Goal: Submit feedback/report problem

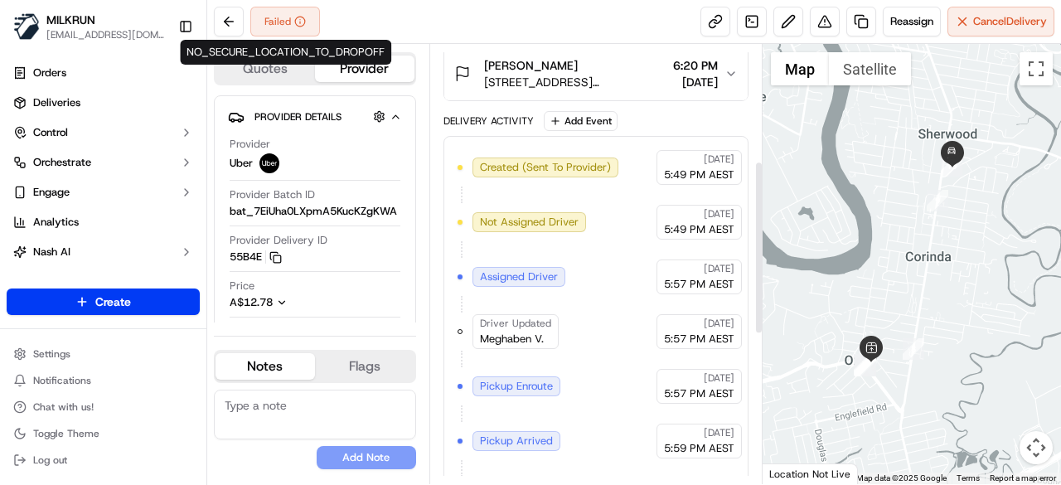
scroll to position [259, 0]
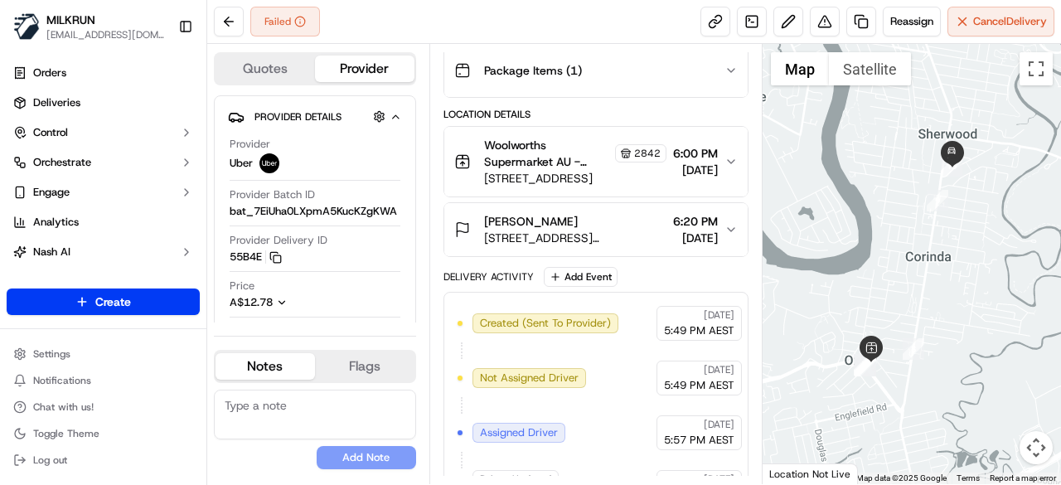
drag, startPoint x: 578, startPoint y: 212, endPoint x: 459, endPoint y: 216, distance: 119.4
click at [459, 216] on div "Caitlin Thorburn 3/15 Coyne St, Sherwood, QLD 4075, AU" at bounding box center [560, 229] width 212 height 33
copy span "Caitlin Thorburn"
click at [215, 22] on button at bounding box center [229, 22] width 30 height 30
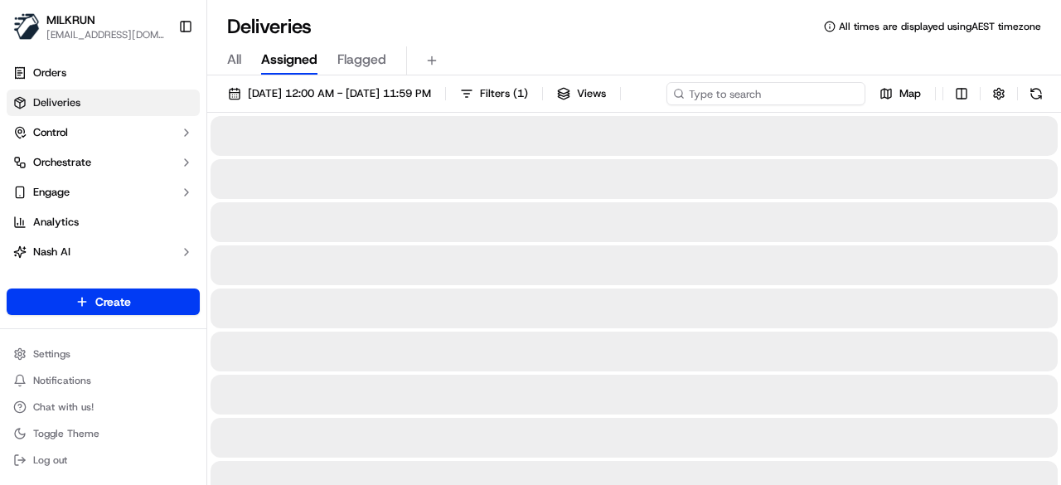
click at [812, 89] on input at bounding box center [765, 93] width 199 height 23
paste input "Caitlin Thorburn"
type input "Caitlin Thorburn"
click at [666, 105] on input "Caitlin Thorburn" at bounding box center [765, 93] width 199 height 23
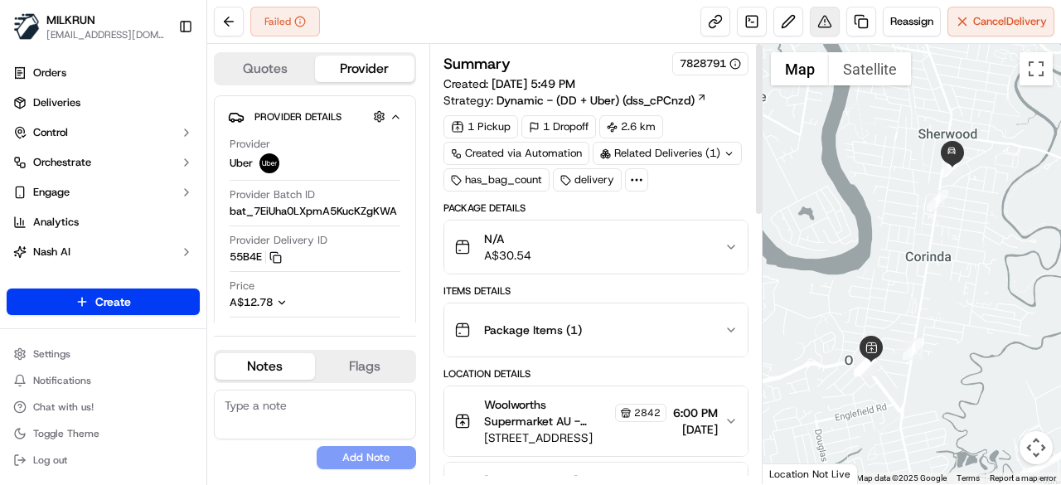
click at [825, 27] on button at bounding box center [825, 22] width 30 height 30
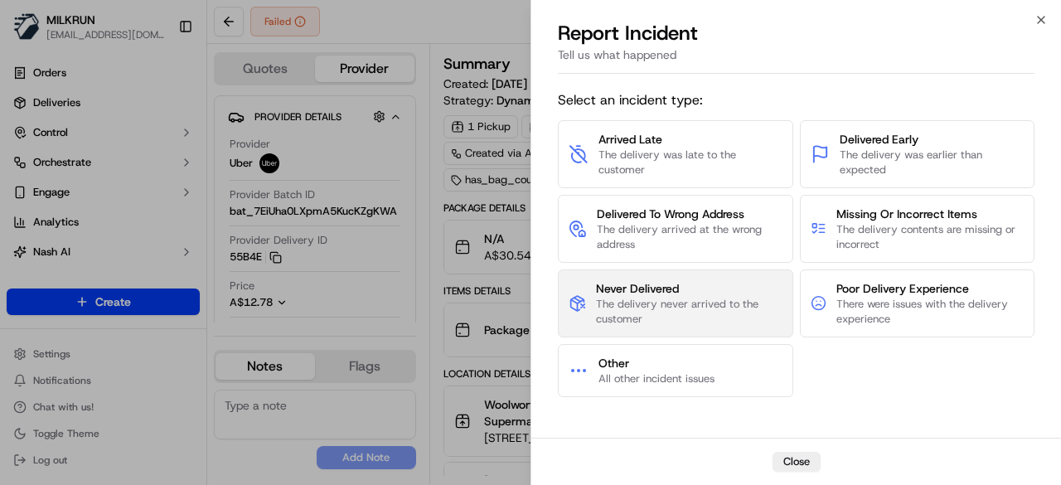
click at [742, 297] on span "The delivery never arrived to the customer" at bounding box center [689, 312] width 186 height 30
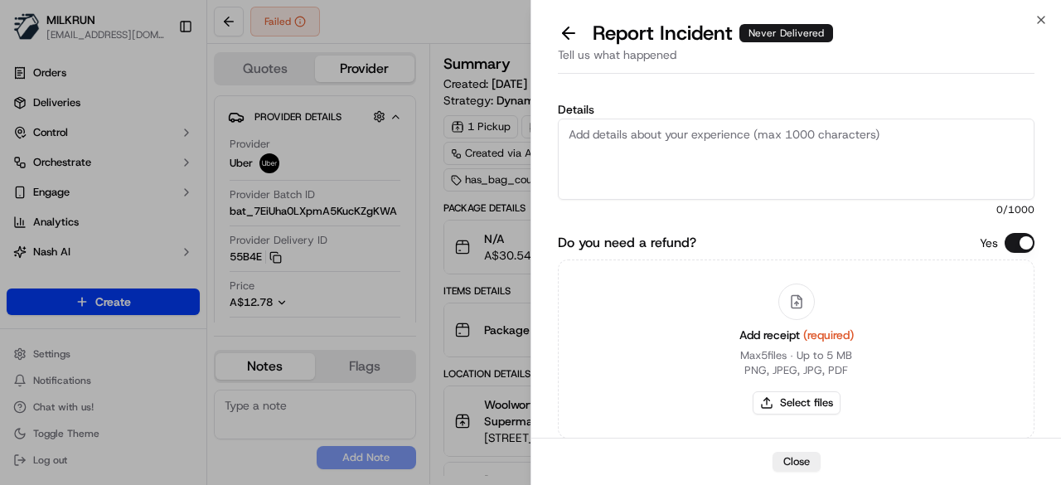
click at [709, 165] on textarea "Details" at bounding box center [796, 158] width 476 height 81
click at [670, 138] on textarea "Customer did not rreceived the order." at bounding box center [796, 158] width 476 height 81
click at [809, 125] on textarea "Customer did not received the order." at bounding box center [796, 158] width 476 height 81
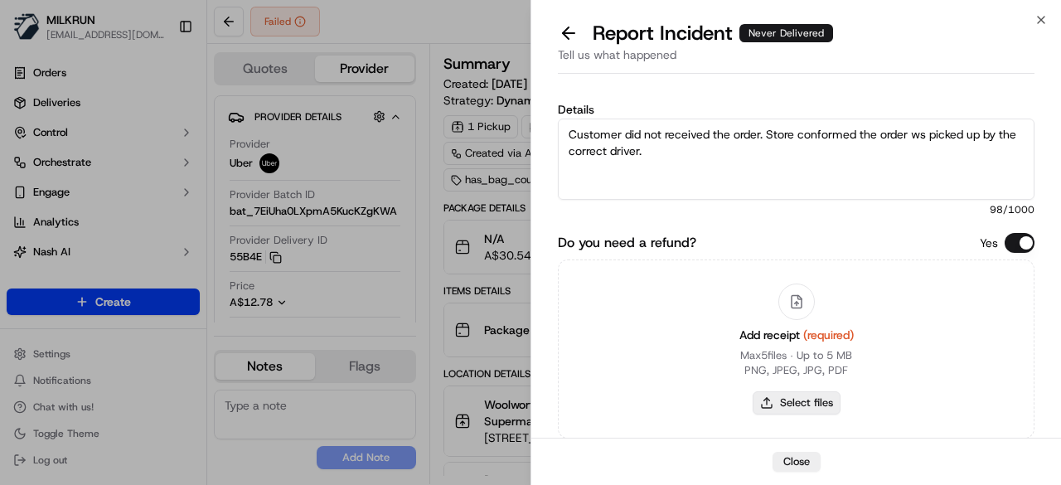
type textarea "Customer did not received the order. Store conformed the order ws picked up by …"
click at [801, 392] on button "Select files" at bounding box center [796, 402] width 88 height 23
type input "C:\fakepath\61.png"
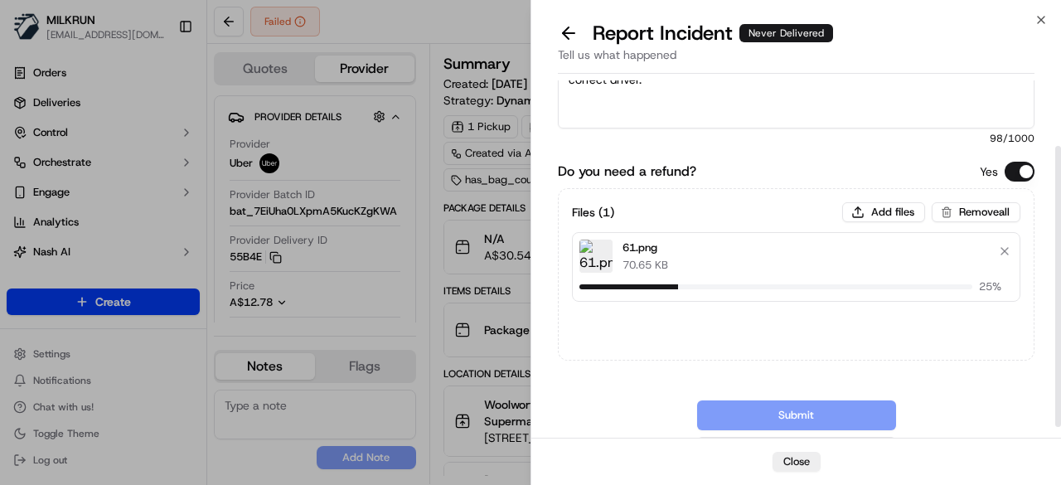
scroll to position [99, 0]
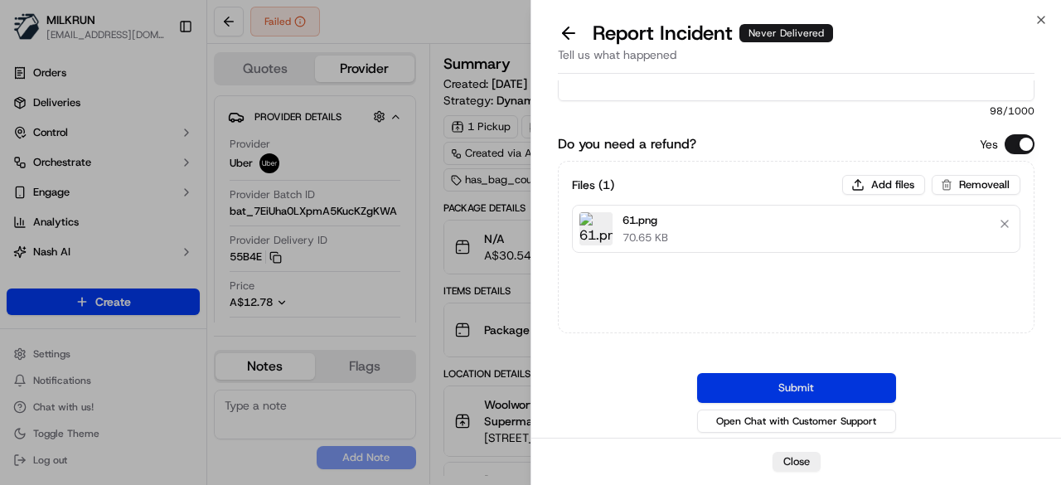
click at [788, 377] on button "Submit" at bounding box center [796, 388] width 199 height 30
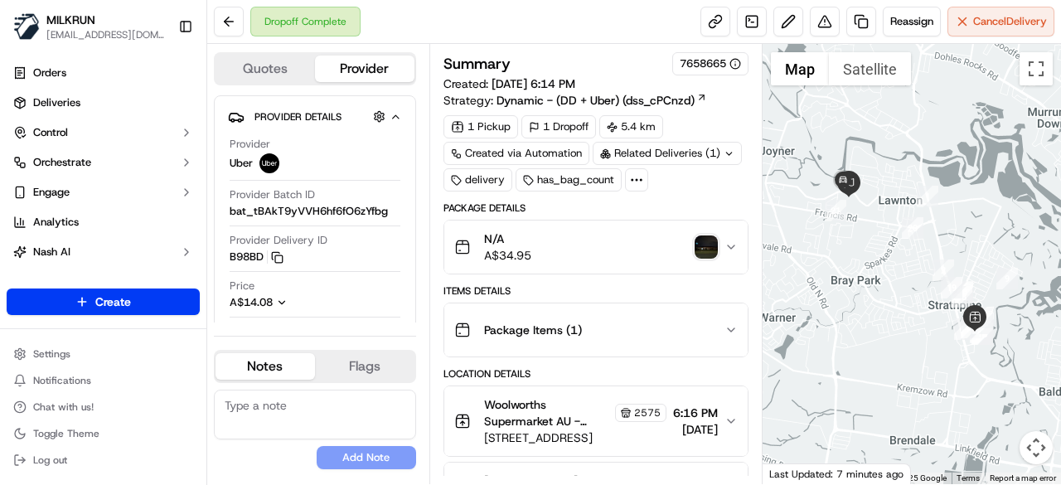
click at [700, 249] on img "button" at bounding box center [705, 246] width 23 height 23
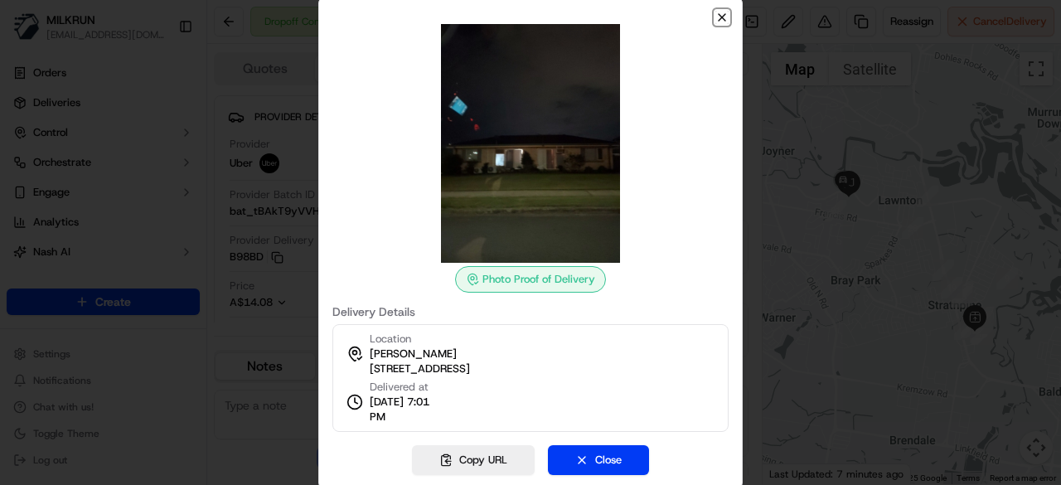
click at [718, 18] on icon "button" at bounding box center [721, 17] width 13 height 13
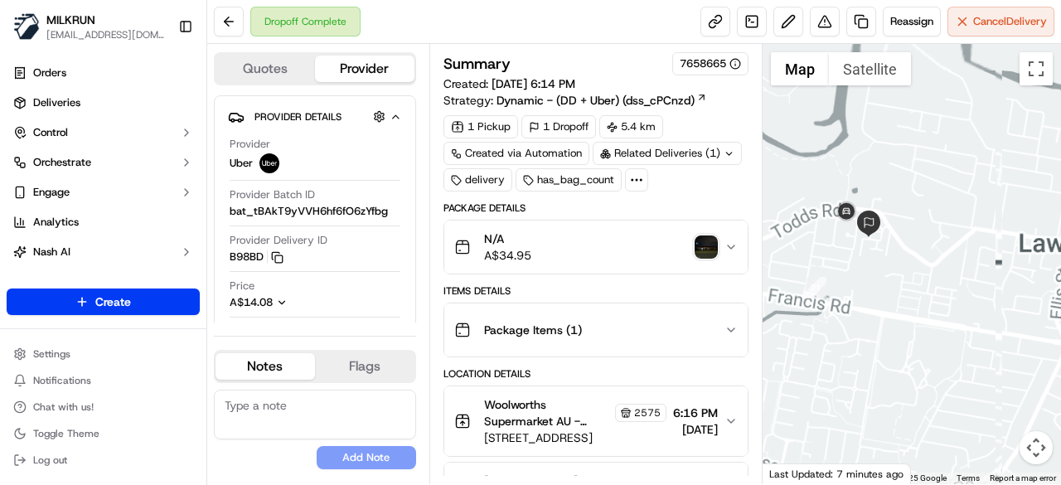
drag, startPoint x: 844, startPoint y: 164, endPoint x: 1009, endPoint y: 332, distance: 236.1
click at [1010, 334] on div at bounding box center [911, 264] width 299 height 440
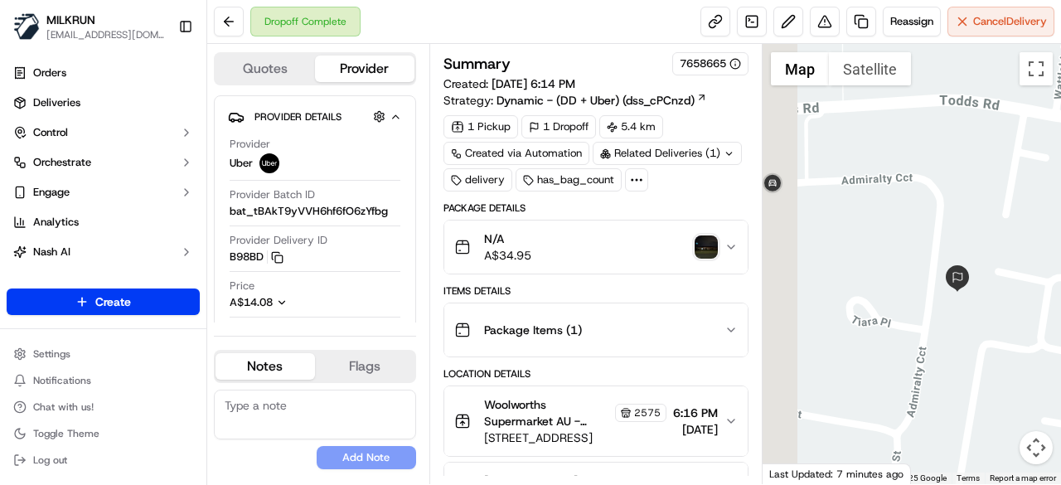
drag, startPoint x: 878, startPoint y: 221, endPoint x: 979, endPoint y: 346, distance: 160.9
click at [979, 346] on div at bounding box center [911, 264] width 299 height 440
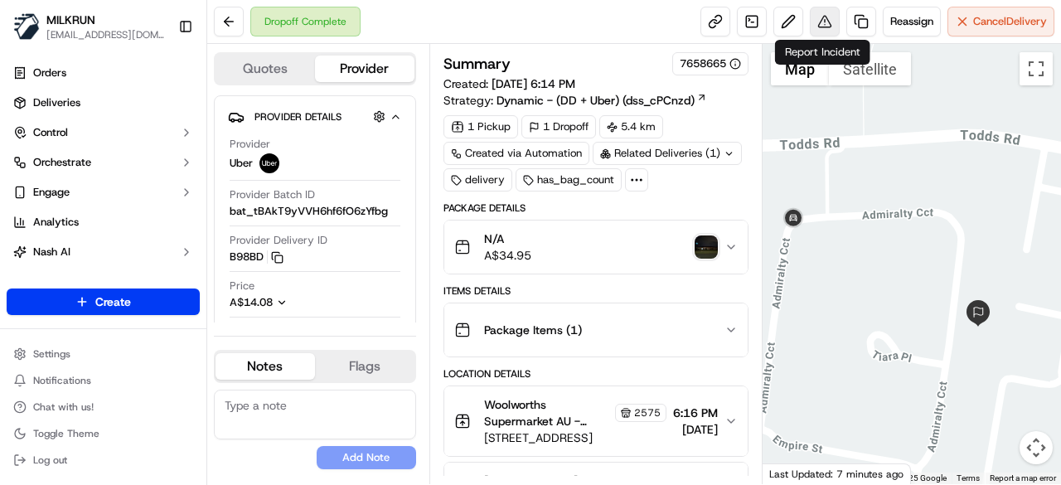
click at [817, 27] on button at bounding box center [825, 22] width 30 height 30
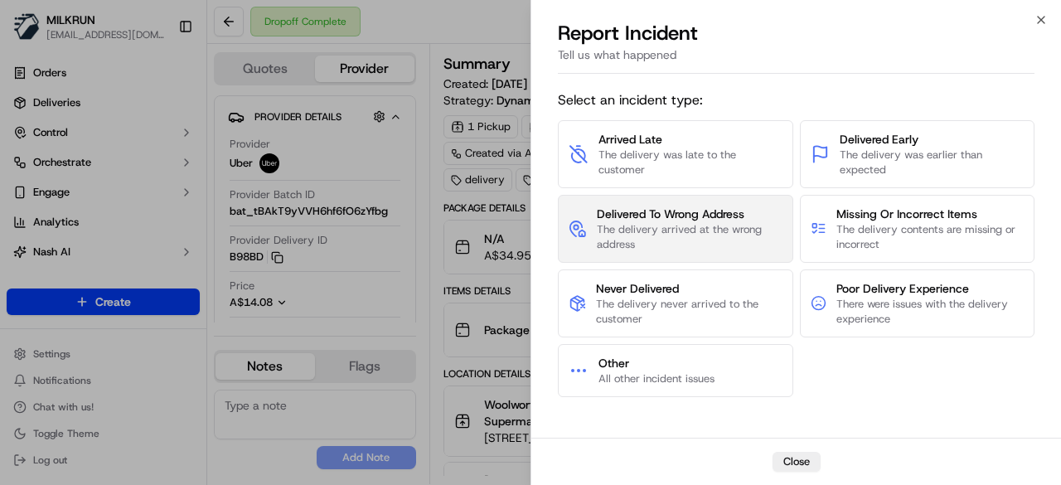
click at [679, 234] on span "The delivery arrived at the wrong address" at bounding box center [690, 237] width 186 height 30
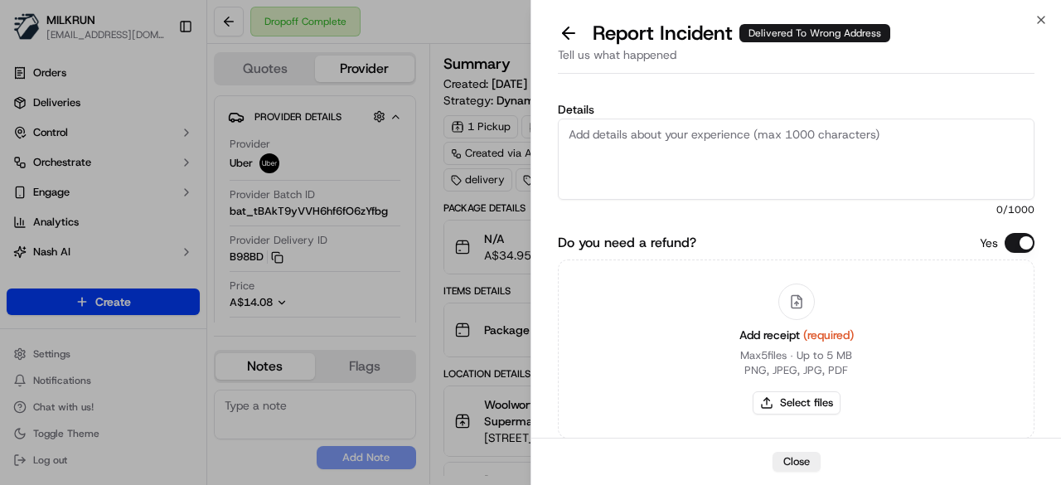
click at [733, 153] on textarea "Details" at bounding box center [796, 158] width 476 height 81
type textarea "Customer did not receive the order."
click at [774, 408] on button "Select files" at bounding box center [796, 402] width 88 height 23
type input "C:\fakepath\64.png"
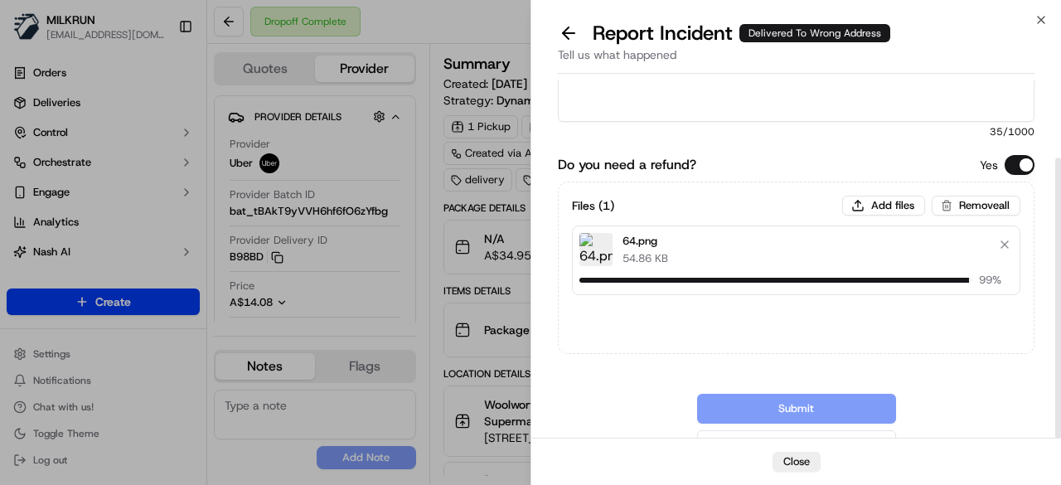
scroll to position [99, 0]
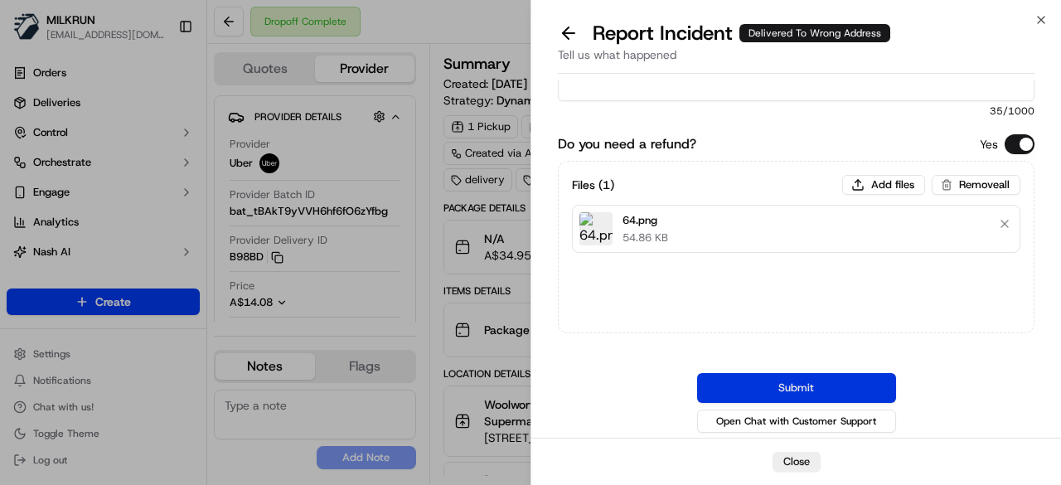
click at [811, 390] on button "Submit" at bounding box center [796, 388] width 199 height 30
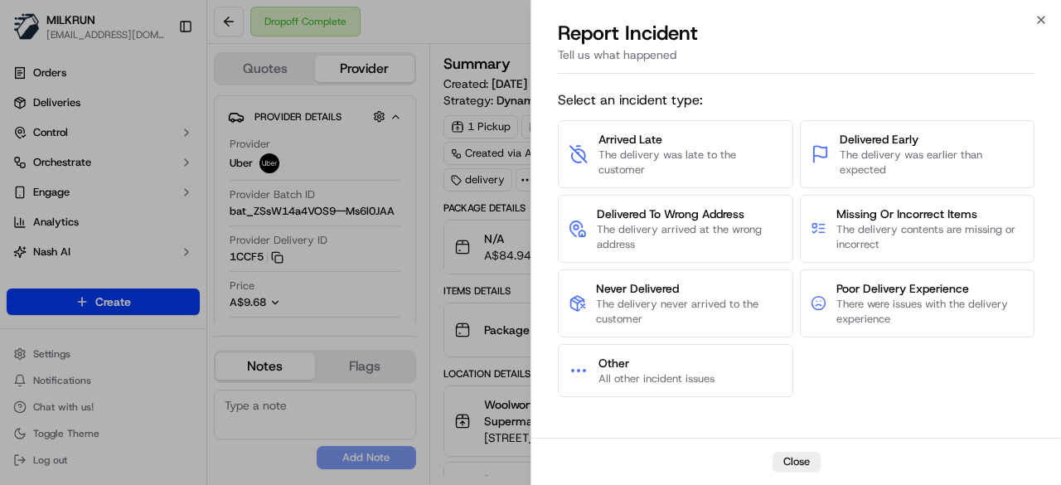
scroll to position [342, 0]
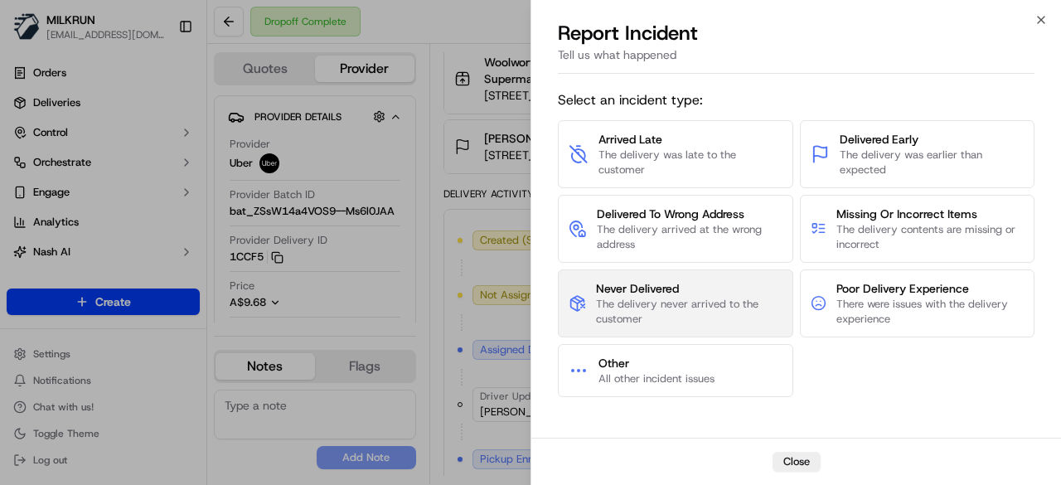
click at [733, 293] on span "Never Delivered" at bounding box center [689, 288] width 186 height 17
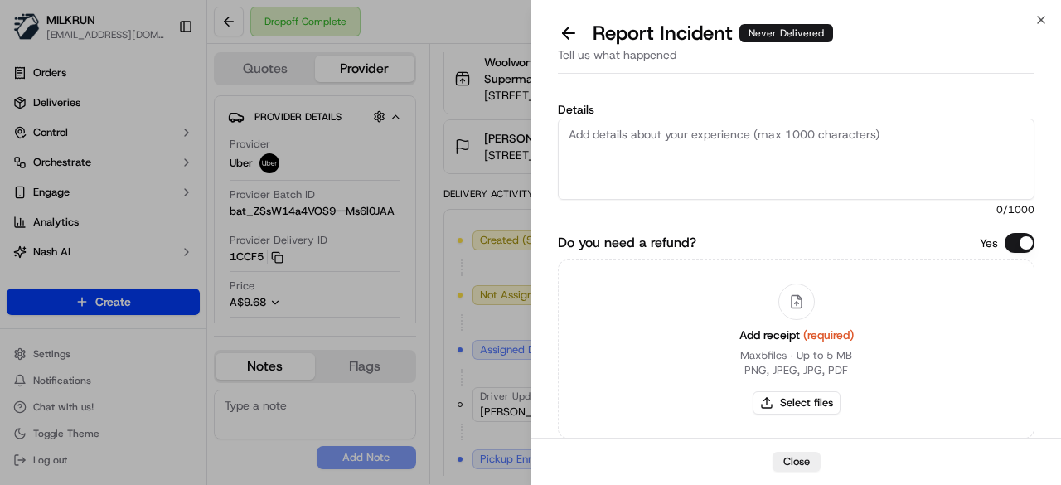
click at [691, 148] on textarea "Details" at bounding box center [796, 158] width 476 height 81
type textarea "Customer did not receive the order."
click at [825, 402] on button "Select files" at bounding box center [796, 402] width 88 height 23
type input "C:\fakepath\62a.png"
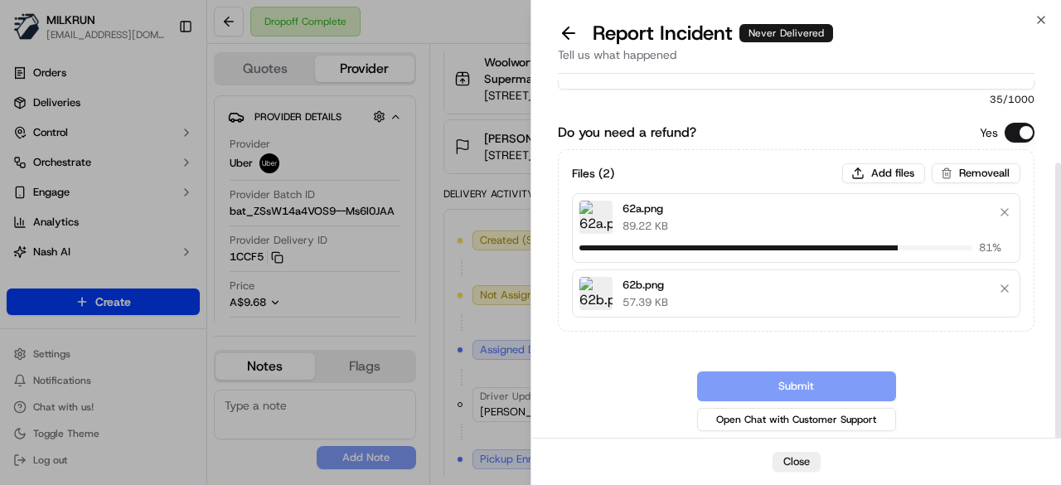
scroll to position [99, 0]
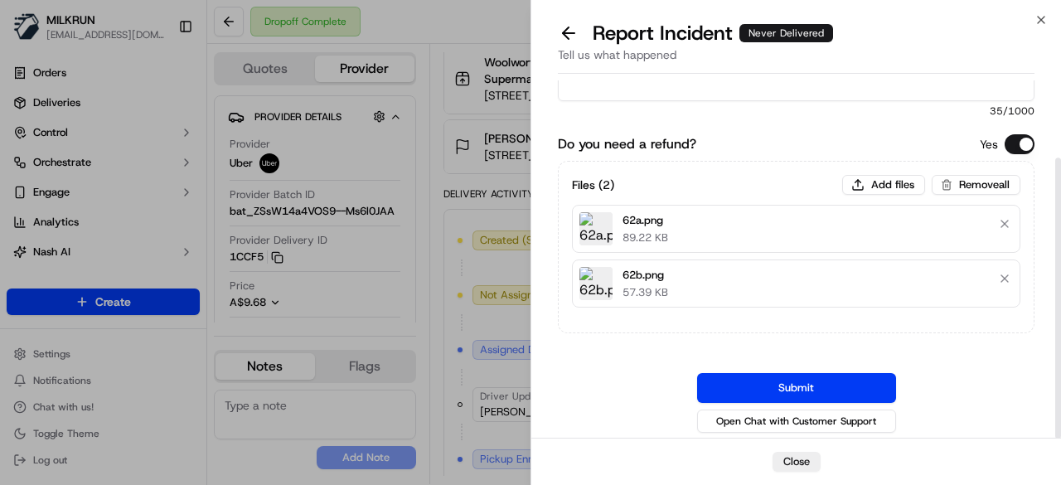
click at [786, 391] on button "Submit" at bounding box center [796, 388] width 199 height 30
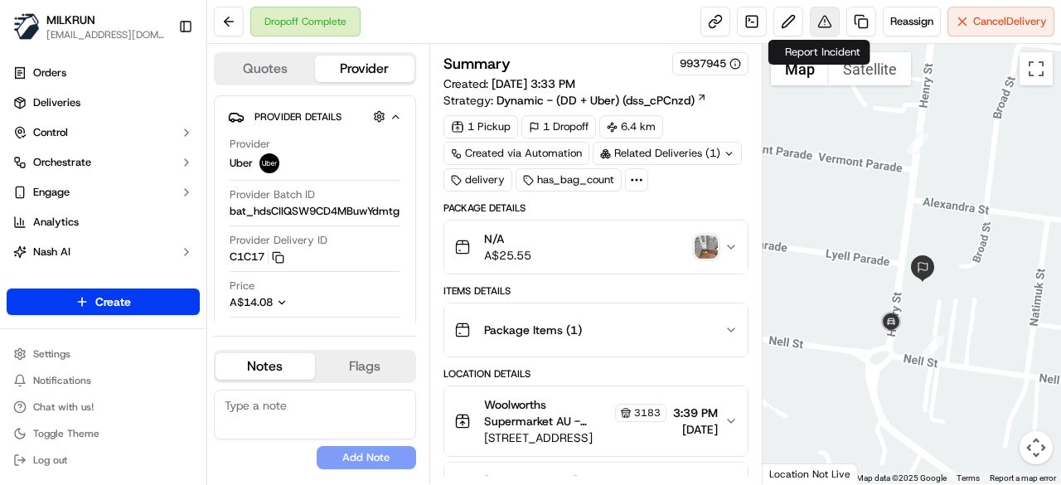
scroll to position [331, 0]
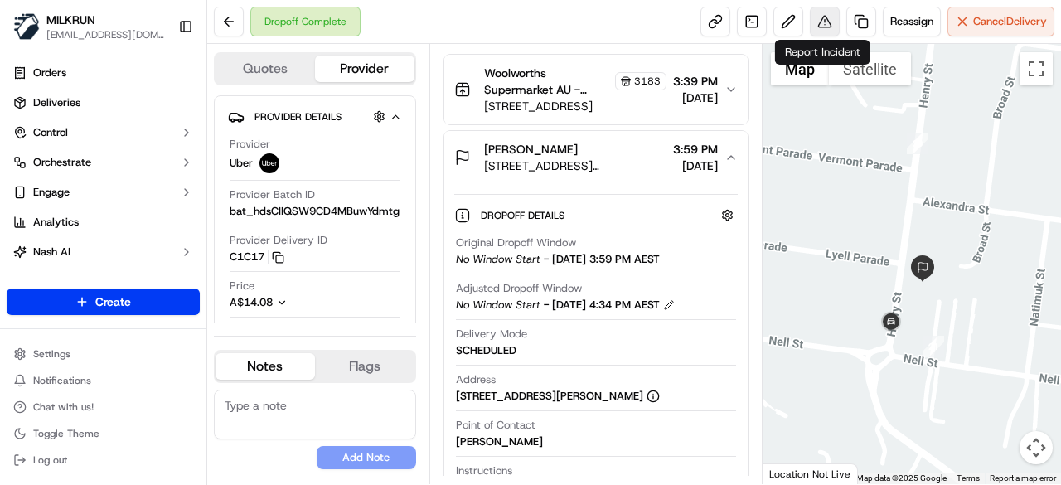
click at [825, 19] on button at bounding box center [825, 22] width 30 height 30
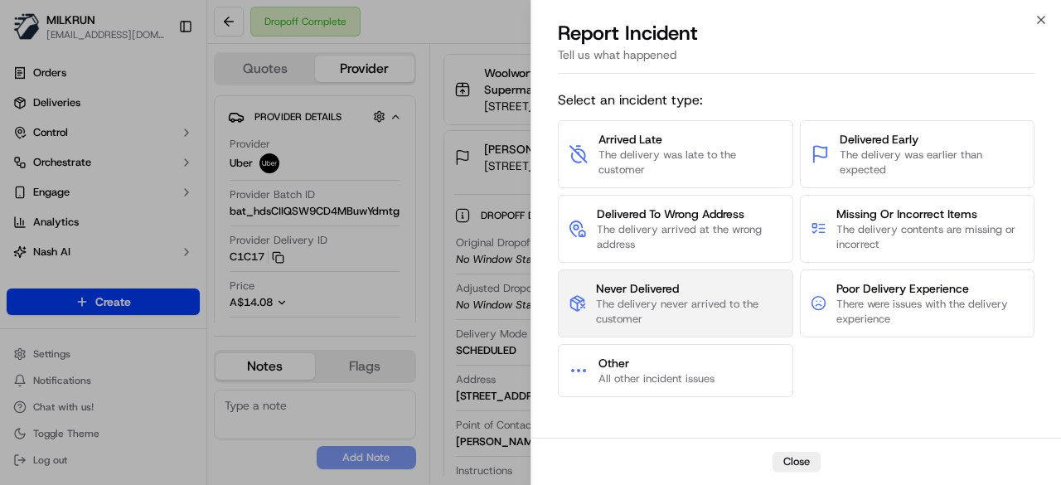
click at [709, 270] on button "Never Delivered The delivery never arrived to the customer" at bounding box center [675, 303] width 235 height 68
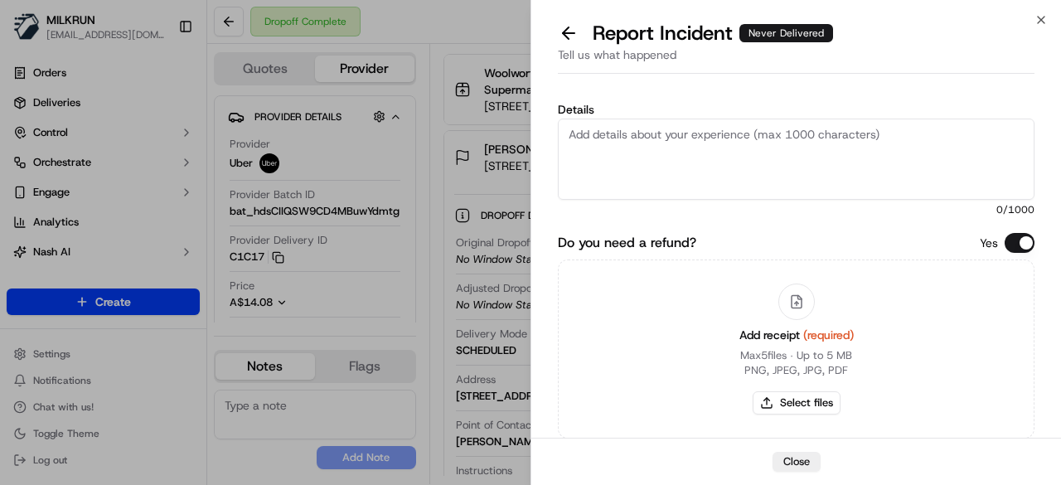
click at [666, 158] on textarea "Details" at bounding box center [796, 158] width 476 height 81
type textarea "Customer did not receive the order."
click at [803, 406] on button "Select files" at bounding box center [796, 402] width 88 height 23
type input "C:\fakepath\63.png"
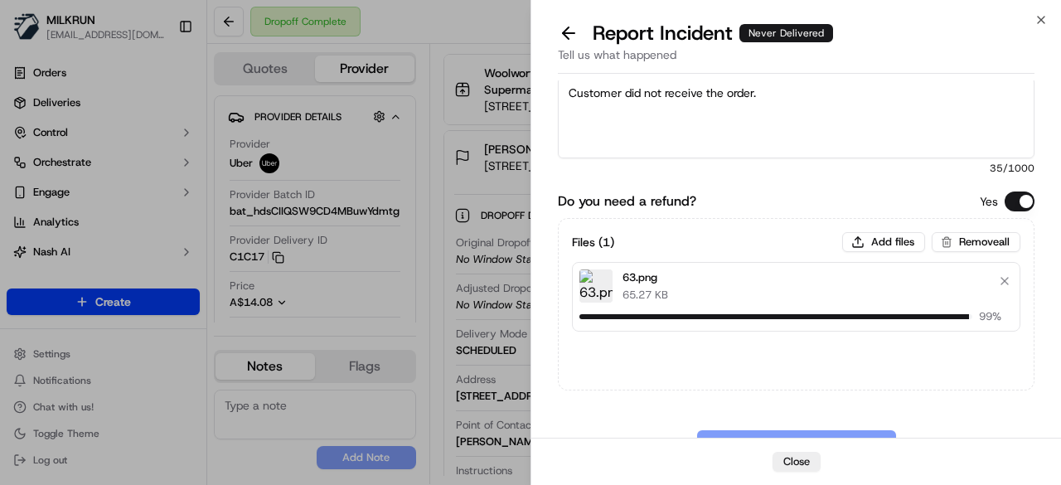
scroll to position [99, 0]
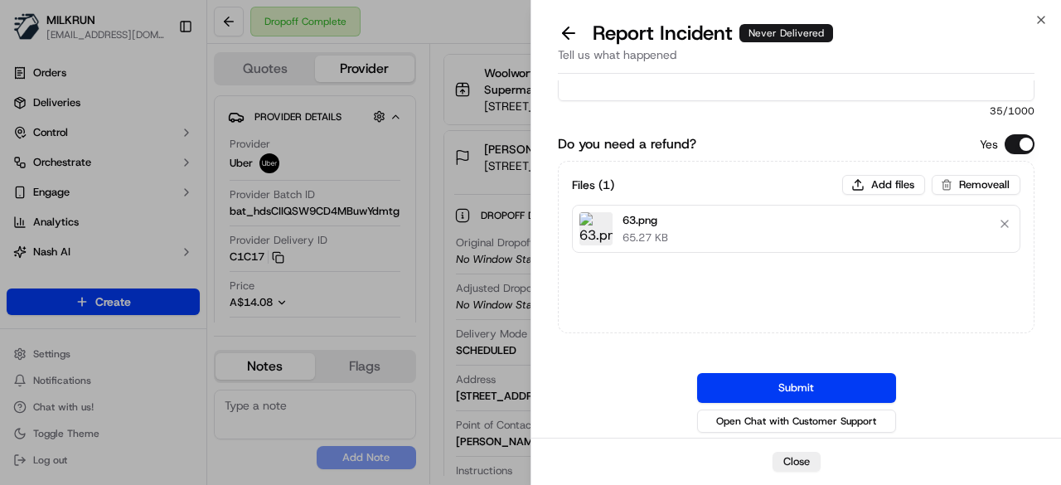
click at [797, 383] on button "Submit" at bounding box center [796, 388] width 199 height 30
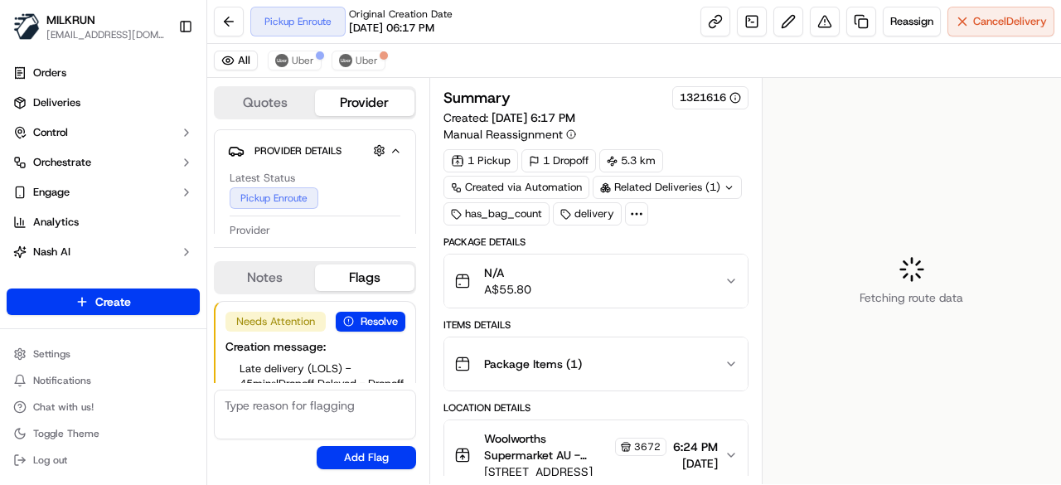
scroll to position [71, 0]
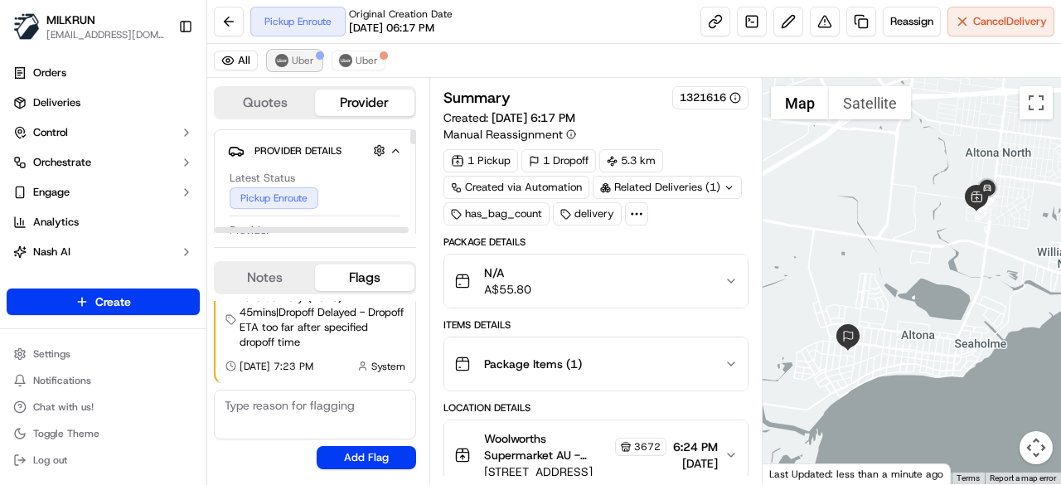
click at [285, 57] on img at bounding box center [281, 60] width 13 height 13
click at [381, 57] on div at bounding box center [384, 55] width 8 height 8
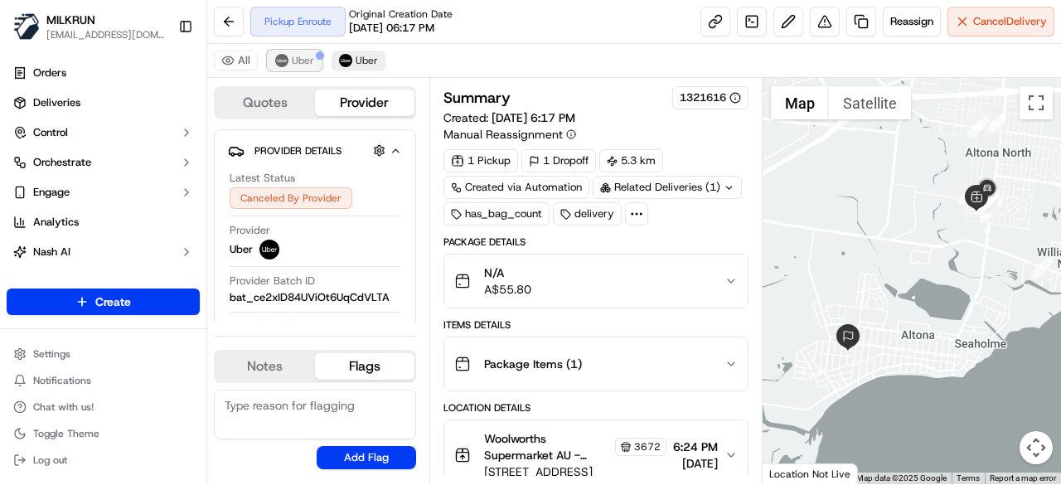
click at [298, 58] on span "Uber" at bounding box center [303, 60] width 22 height 13
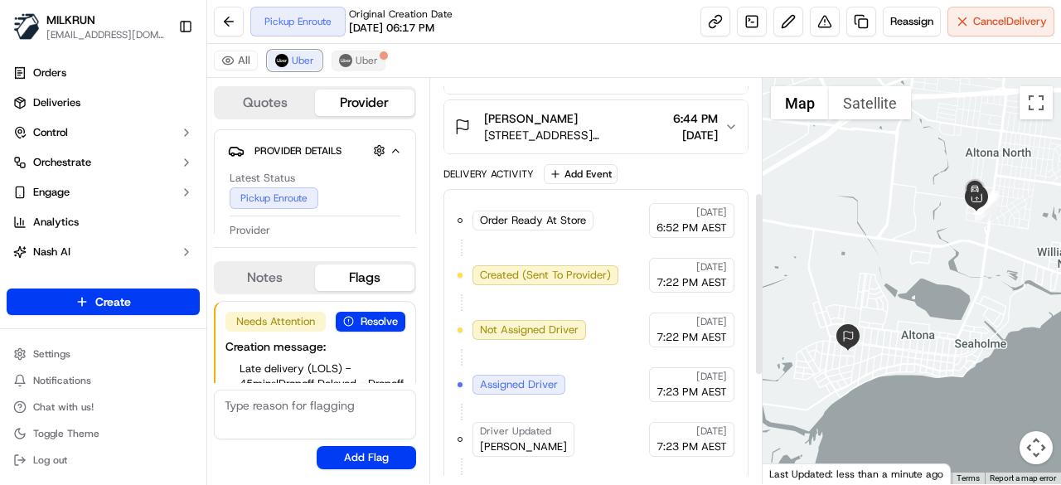
scroll to position [491, 0]
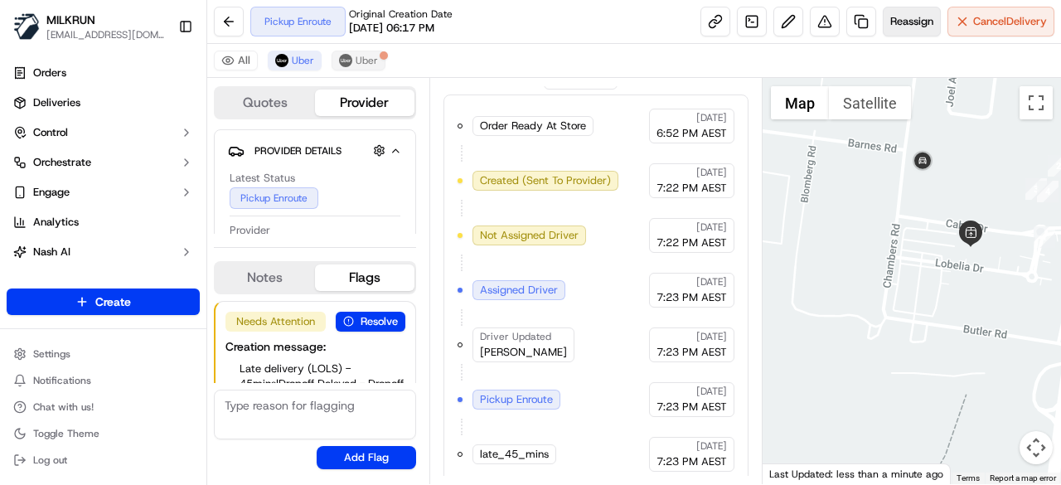
click at [895, 18] on span "Reassign" at bounding box center [911, 21] width 43 height 15
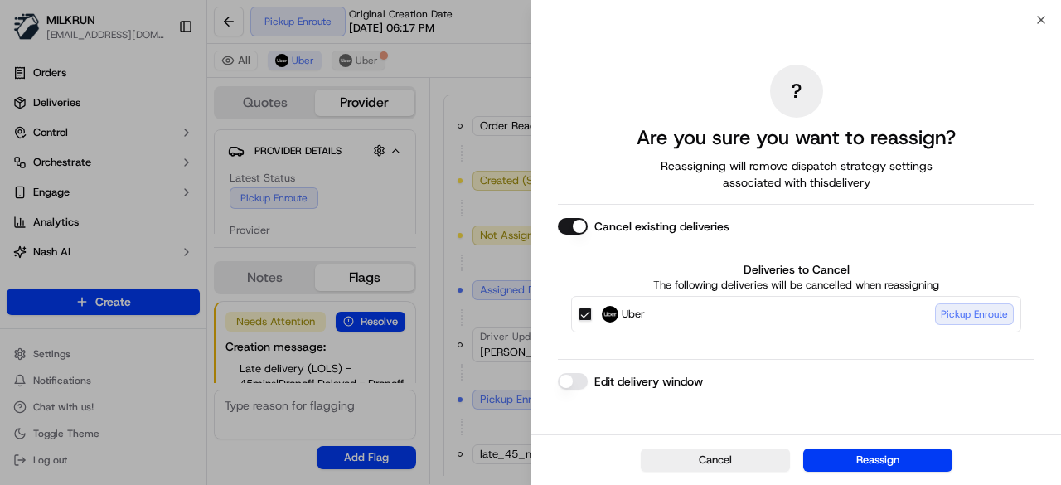
click at [582, 311] on button "Uber Pickup Enroute" at bounding box center [584, 313] width 13 height 13
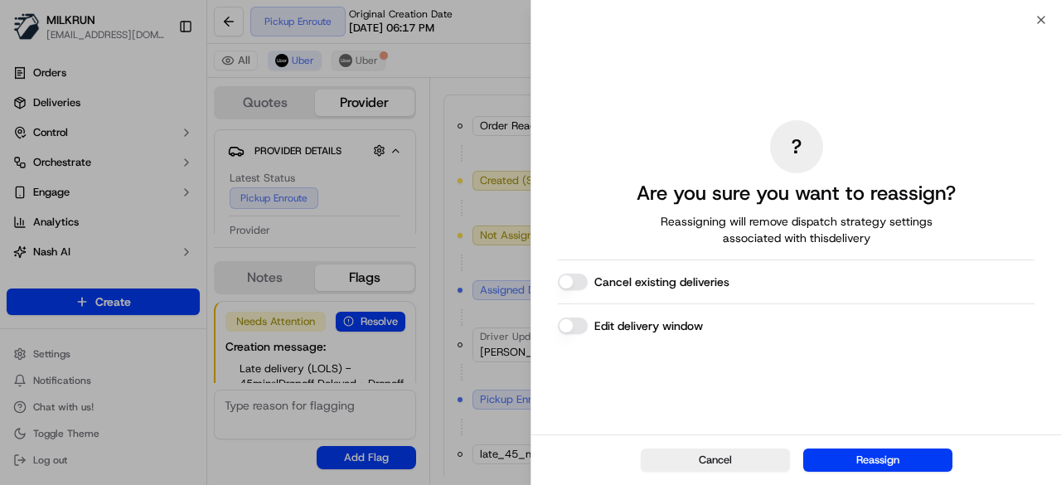
click at [848, 455] on button "Reassign" at bounding box center [877, 459] width 149 height 23
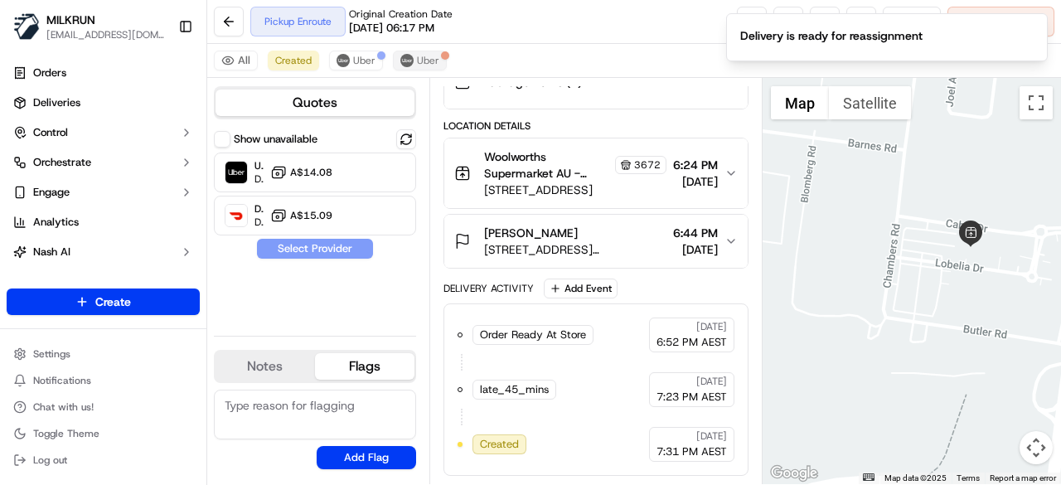
scroll to position [274, 0]
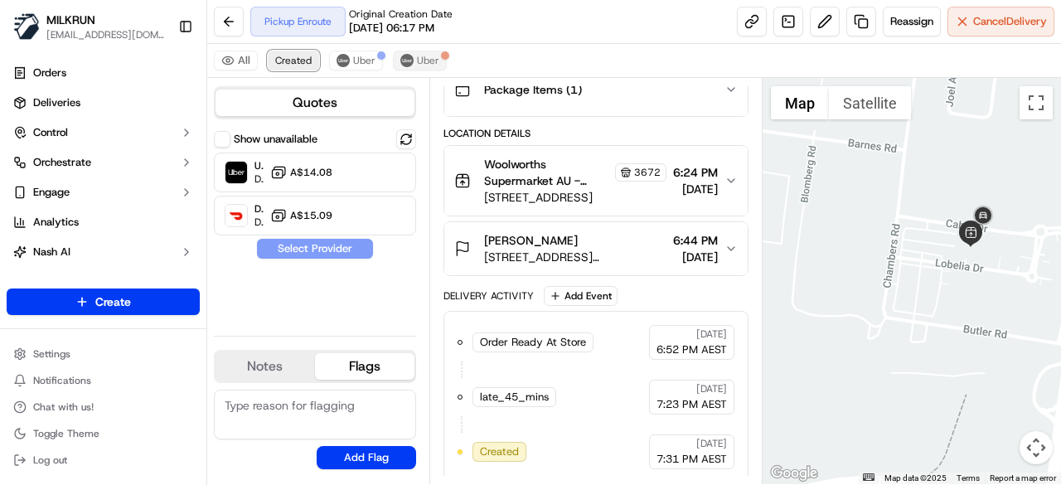
click at [285, 59] on span "Created" at bounding box center [293, 60] width 36 height 13
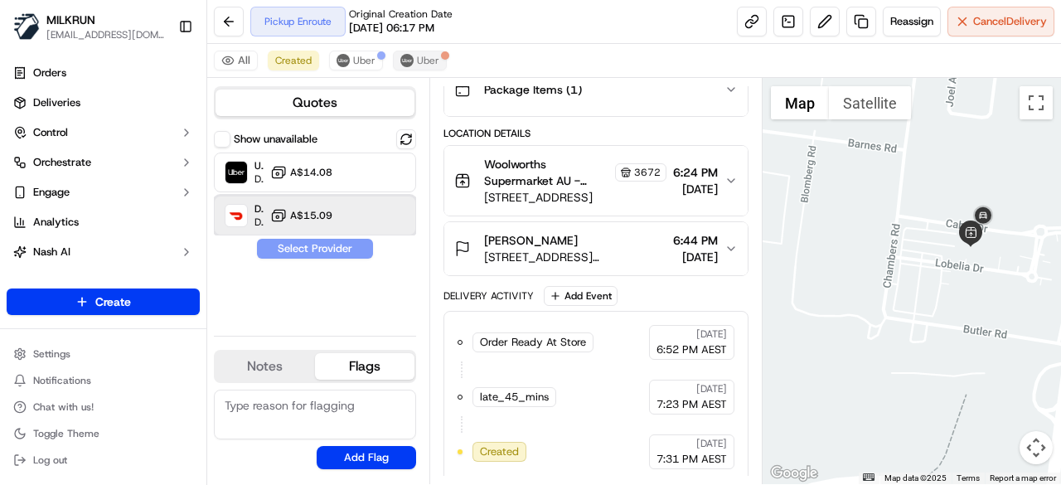
click at [362, 221] on div "DoorDash Drive Dropoff ETA 46 minutes A$15.09" at bounding box center [315, 216] width 202 height 40
drag, startPoint x: 326, startPoint y: 251, endPoint x: 342, endPoint y: 263, distance: 19.6
click at [327, 251] on button "Assign Provider" at bounding box center [315, 249] width 118 height 20
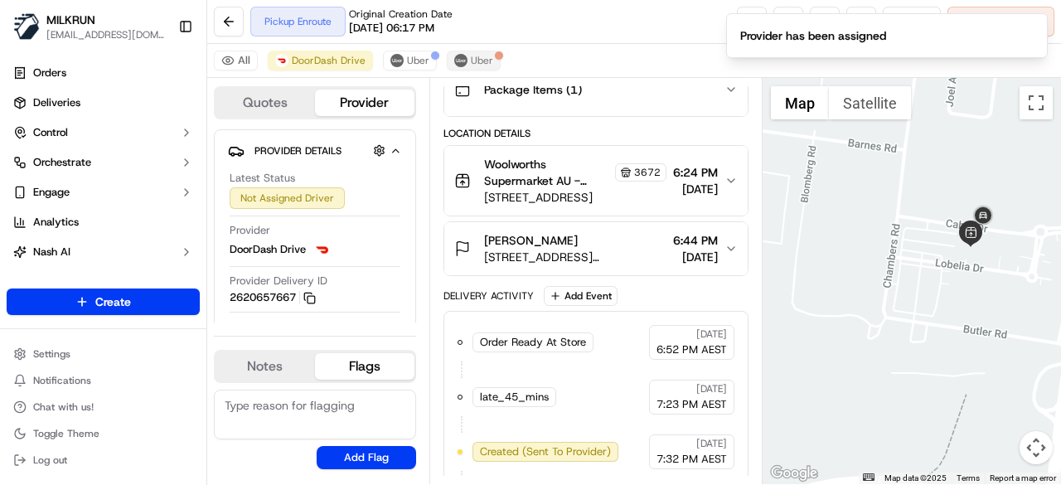
scroll to position [328, 0]
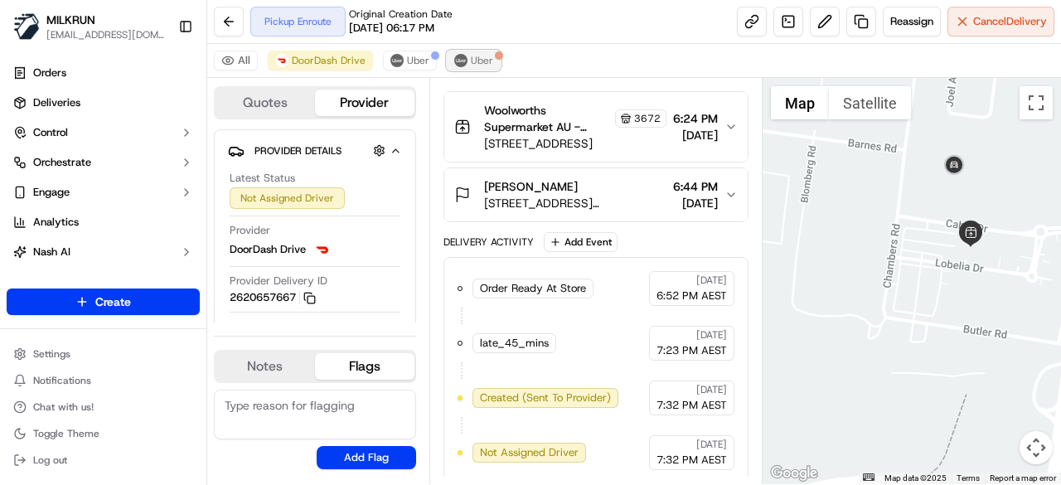
click at [454, 59] on img at bounding box center [460, 60] width 13 height 13
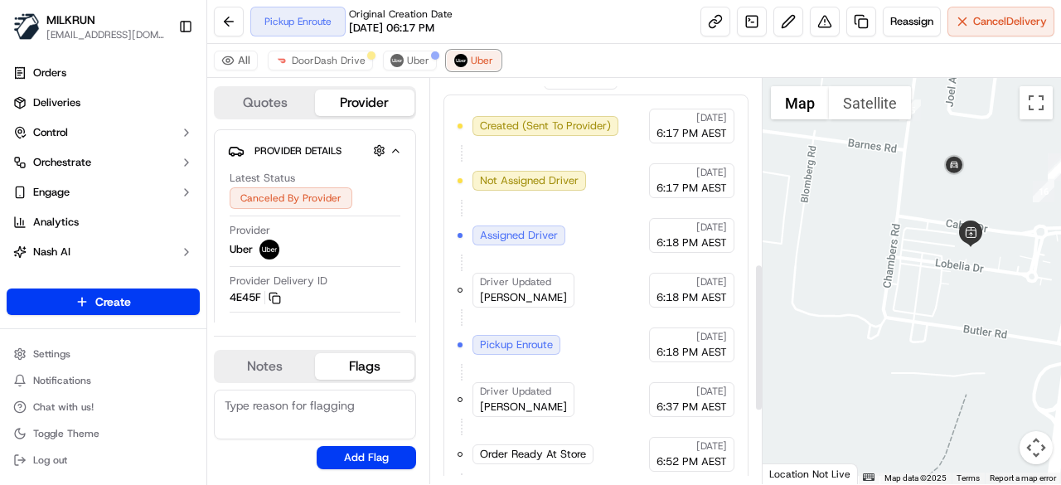
scroll to position [708, 0]
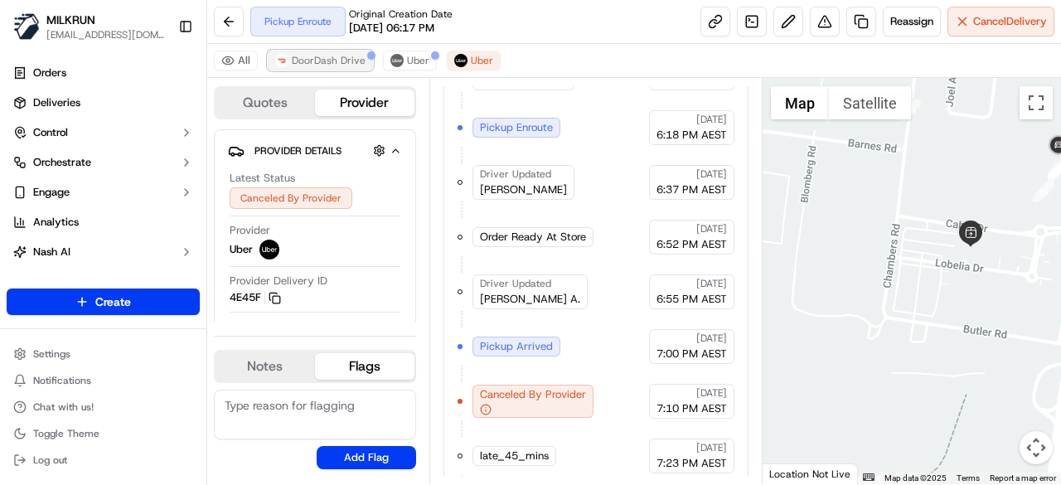
click at [317, 60] on span "DoorDash Drive" at bounding box center [329, 60] width 74 height 13
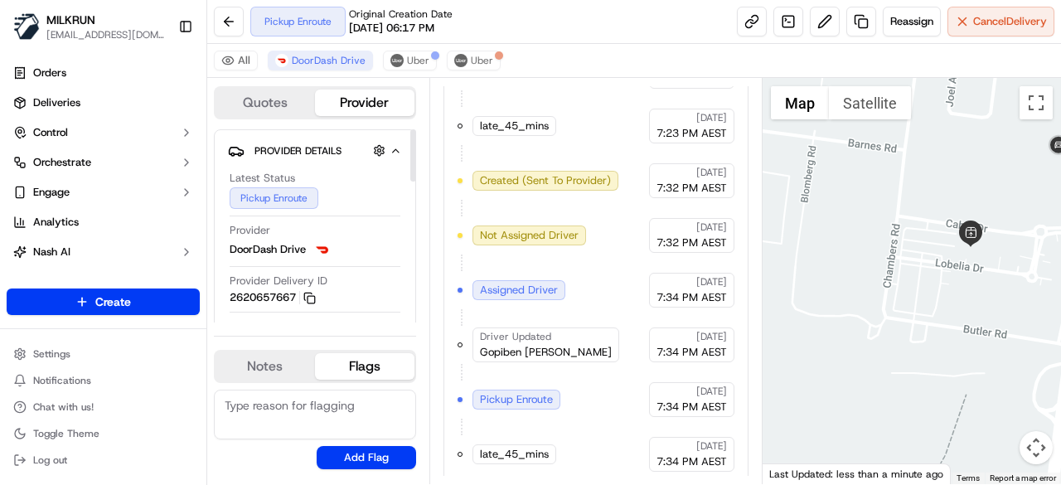
click at [386, 49] on div "All DoorDash Drive Uber Uber" at bounding box center [634, 61] width 854 height 34
click at [401, 59] on button "Uber" at bounding box center [410, 61] width 54 height 20
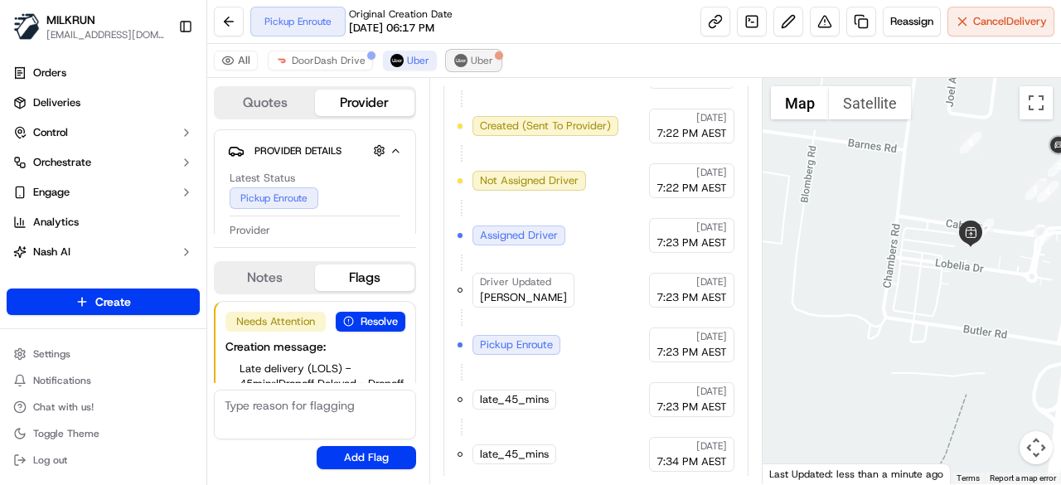
click at [471, 57] on span "Uber" at bounding box center [482, 60] width 22 height 13
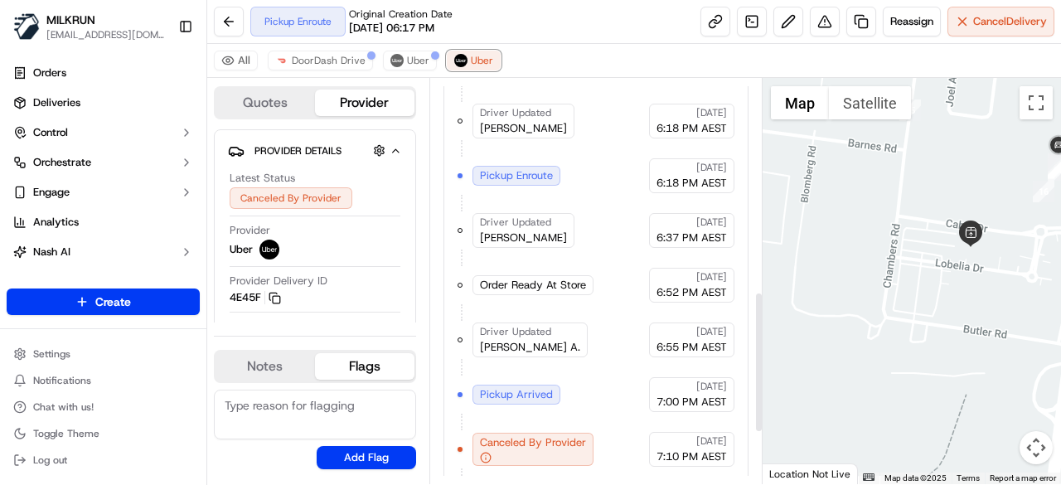
scroll to position [762, 0]
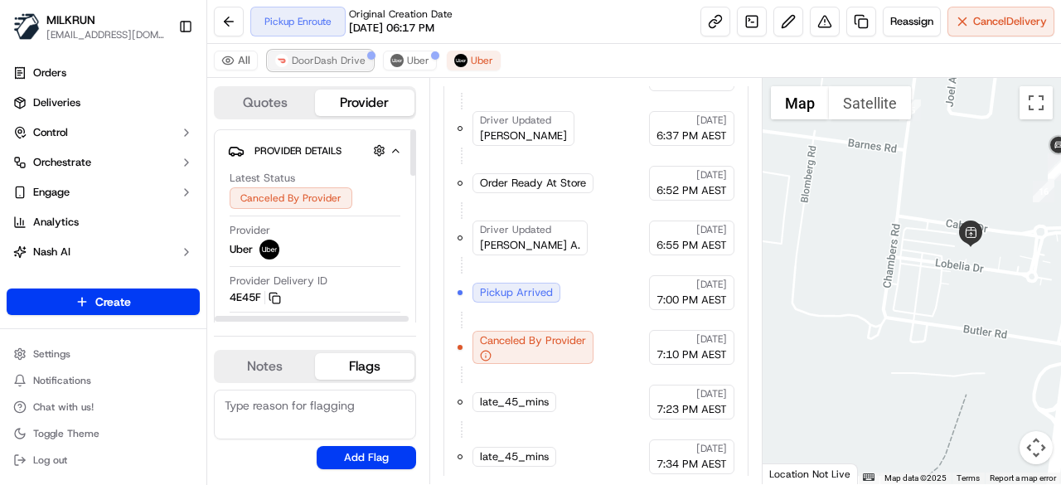
click at [336, 64] on span "DoorDash Drive" at bounding box center [329, 60] width 74 height 13
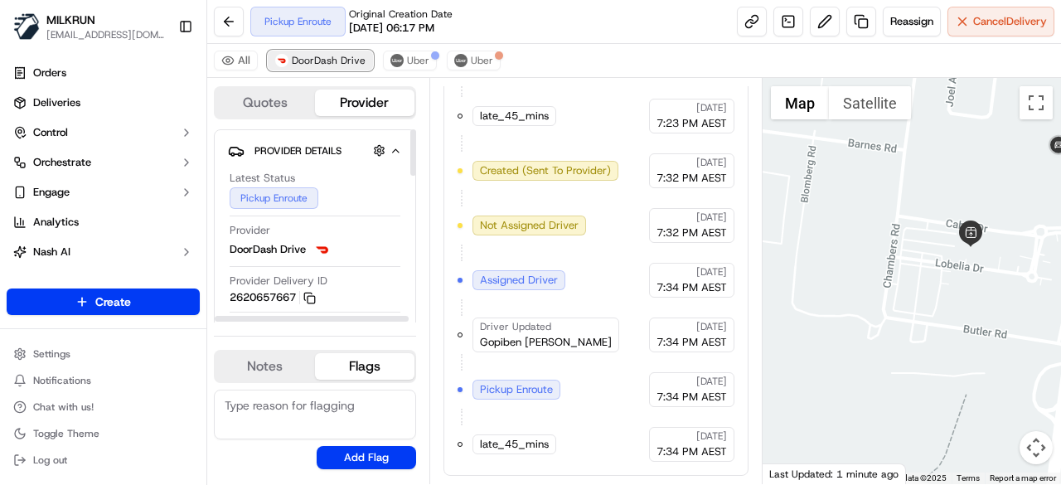
scroll to position [545, 0]
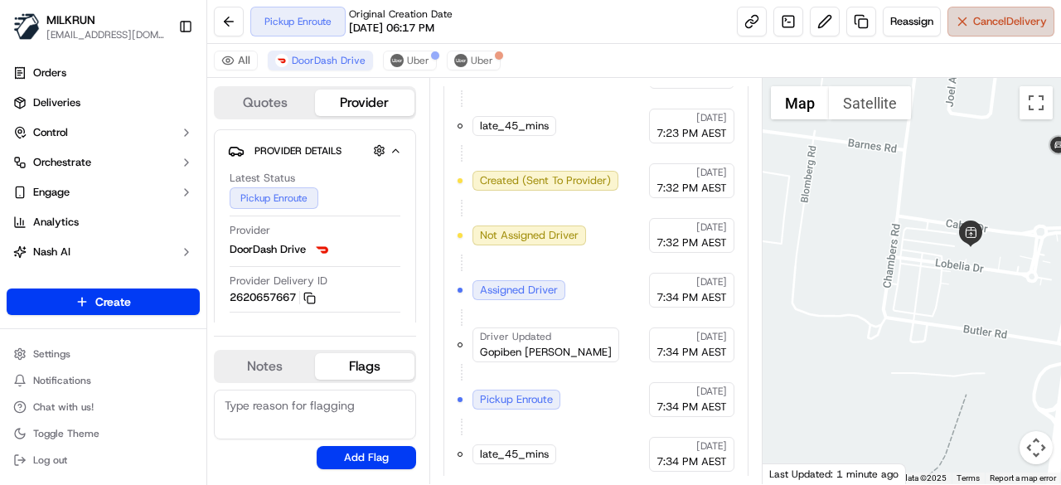
click at [1010, 27] on span "Cancel Delivery" at bounding box center [1010, 21] width 74 height 15
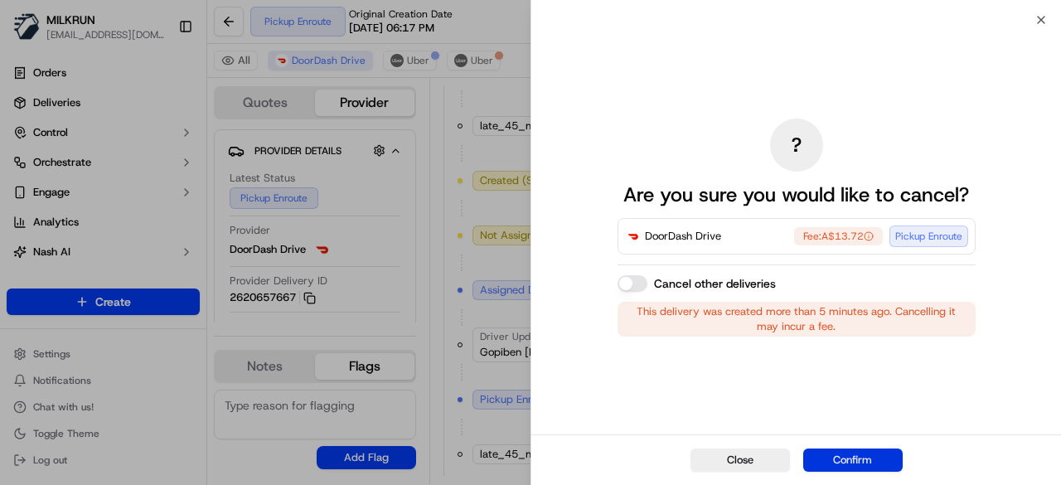
click at [877, 461] on button "Confirm" at bounding box center [852, 459] width 99 height 23
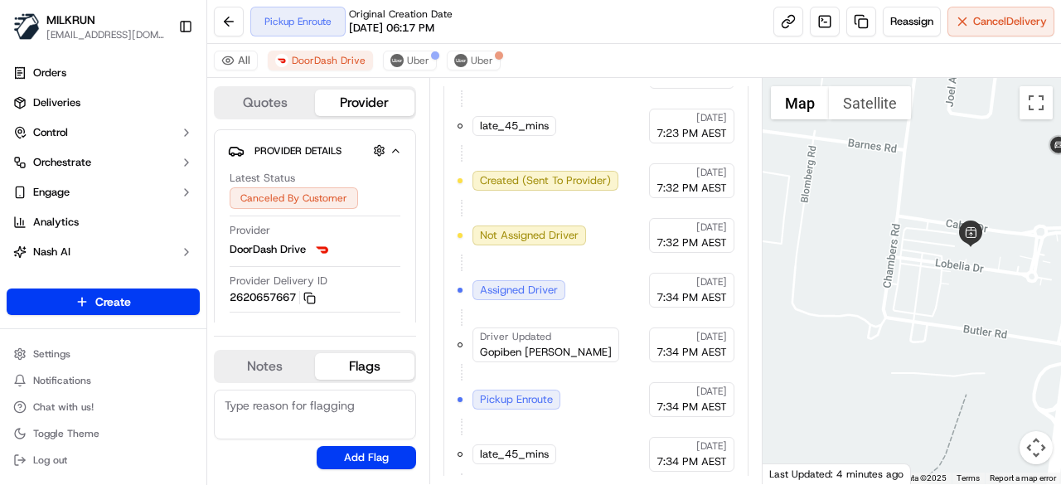
scroll to position [599, 0]
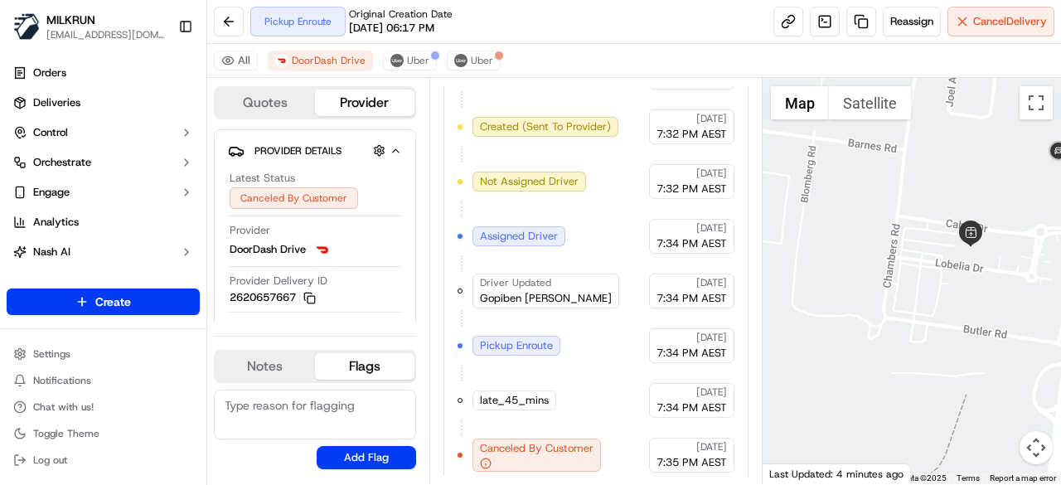
click at [409, 49] on div "All DoorDash Drive Uber Uber" at bounding box center [634, 61] width 854 height 34
click at [410, 60] on span "Uber" at bounding box center [418, 60] width 22 height 13
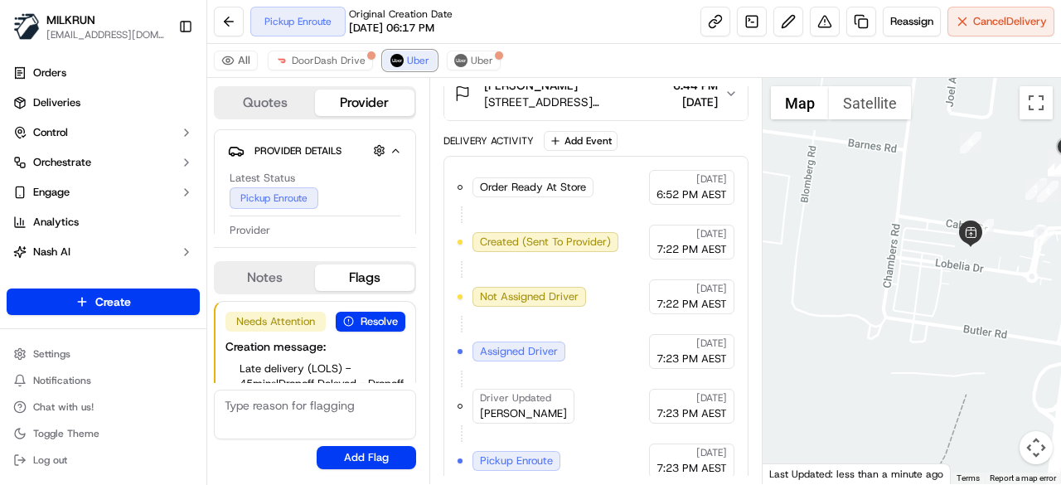
scroll to position [545, 0]
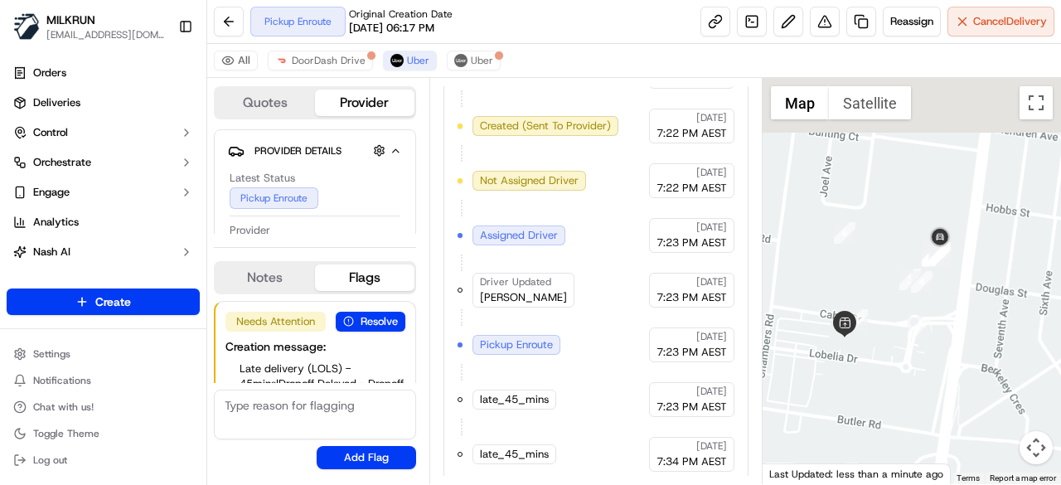
drag, startPoint x: 1034, startPoint y: 249, endPoint x: 904, endPoint y: 342, distance: 159.8
click at [904, 342] on div at bounding box center [911, 281] width 299 height 406
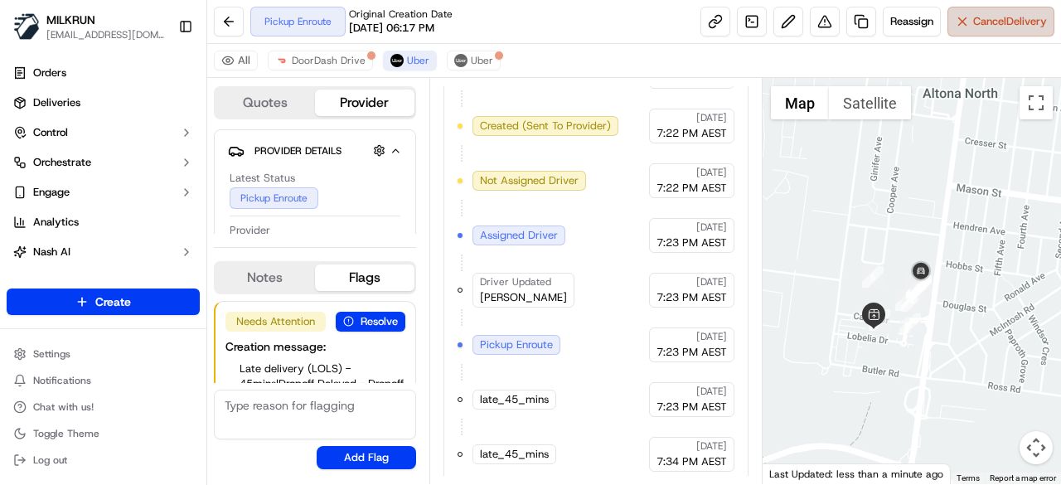
click at [962, 13] on button "Cancel Delivery" at bounding box center [1000, 22] width 107 height 30
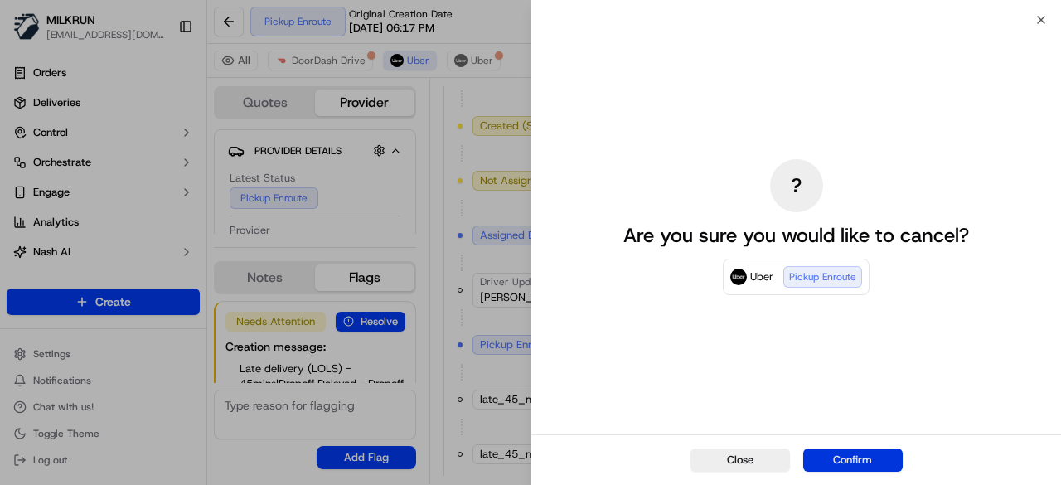
click at [901, 453] on button "Confirm" at bounding box center [852, 459] width 99 height 23
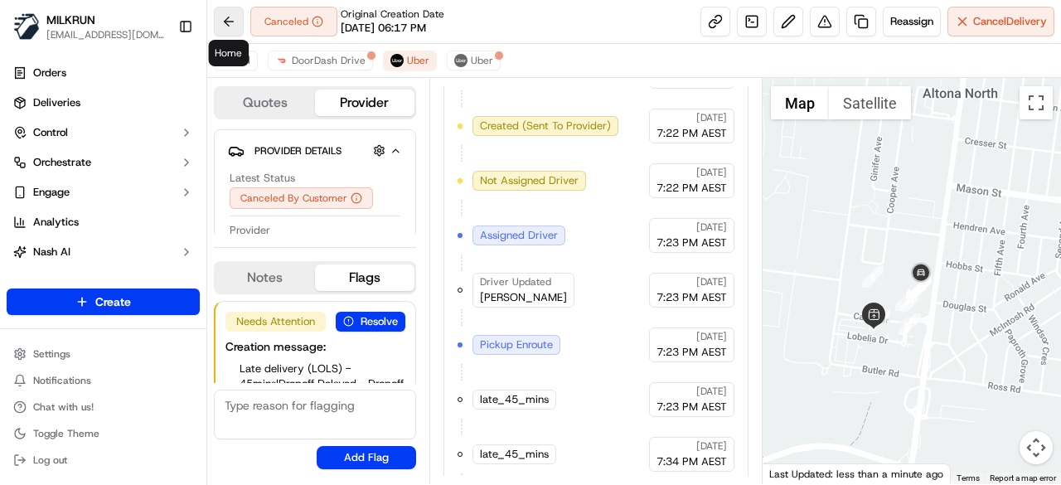
click at [231, 17] on button at bounding box center [229, 22] width 30 height 30
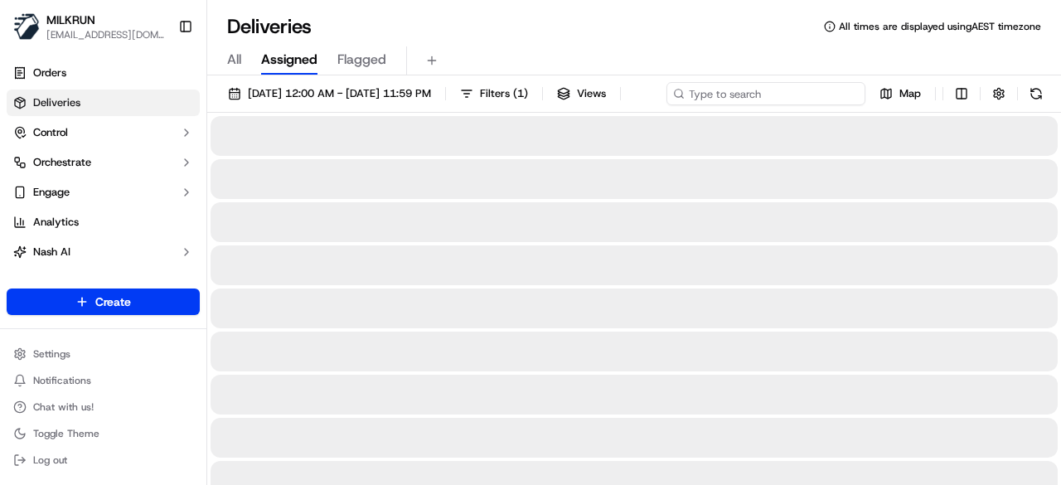
click at [771, 96] on input at bounding box center [765, 93] width 199 height 23
paste input "Kat Monty"
type input "Kat Monty"
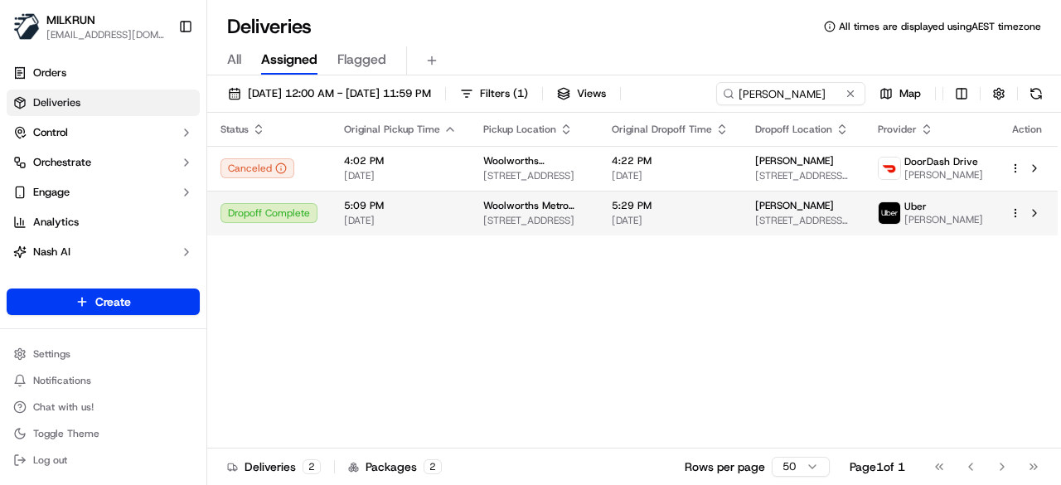
click at [865, 247] on div "Status Original Pickup Time Pickup Location Original Dropoff Time Dropoff Locat…" at bounding box center [632, 281] width 850 height 336
click at [806, 225] on span "Unit 15/9 Jodie Ct, Mermaid Waters, QLD 4218, AU" at bounding box center [803, 220] width 96 height 13
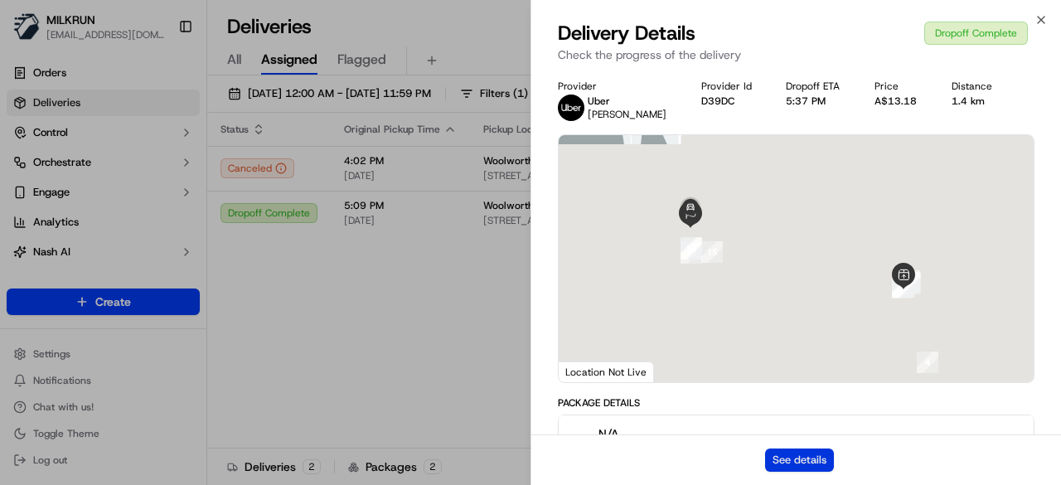
click at [819, 466] on button "See details" at bounding box center [799, 459] width 69 height 23
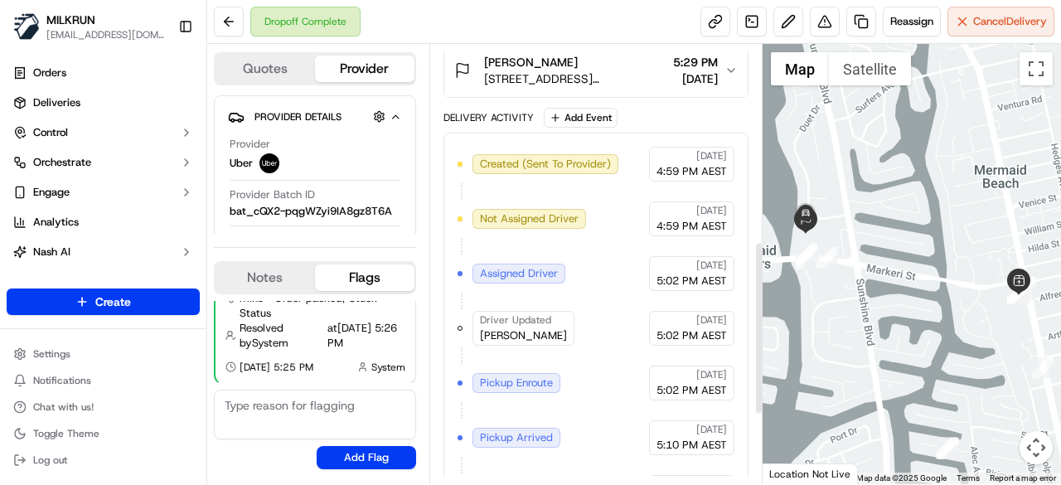
scroll to position [497, 0]
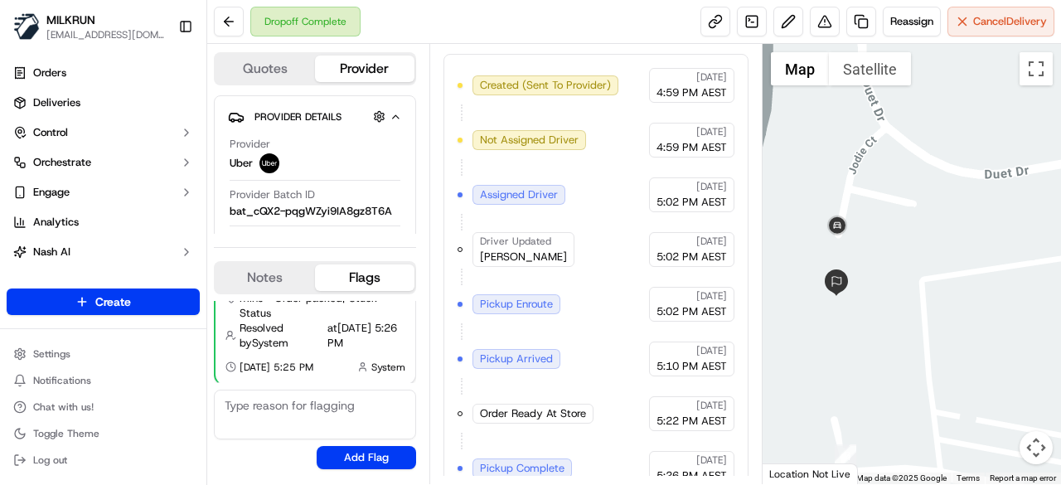
drag, startPoint x: 870, startPoint y: 362, endPoint x: 835, endPoint y: 362, distance: 34.8
click at [835, 362] on div at bounding box center [911, 264] width 299 height 440
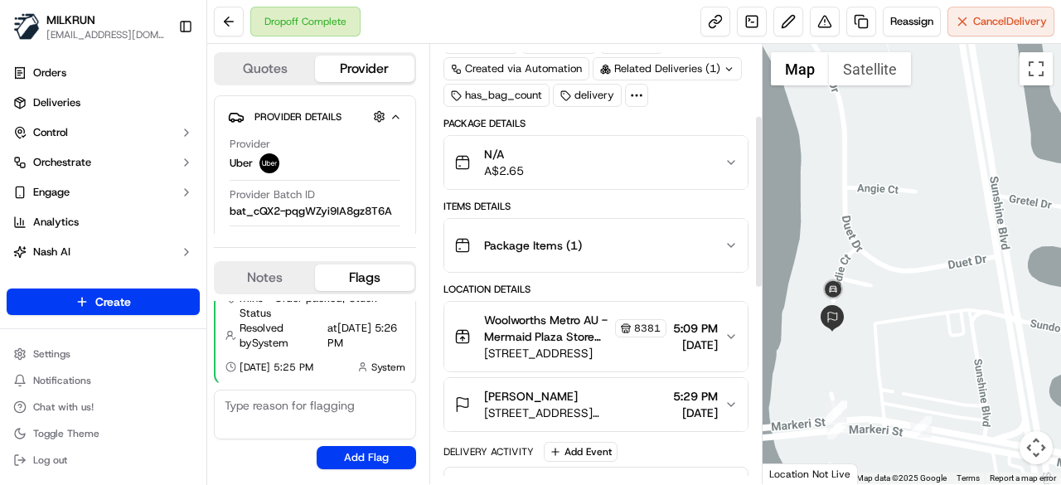
scroll to position [83, 0]
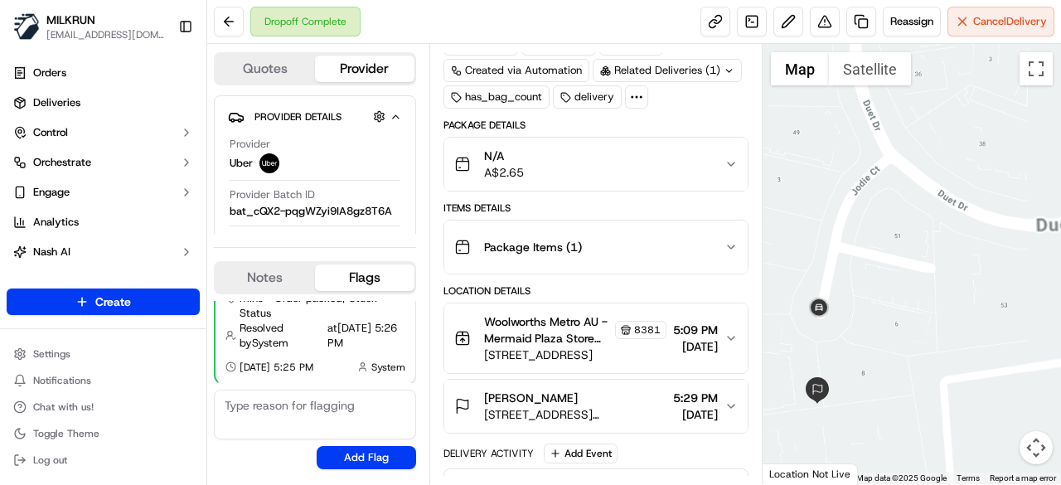
drag, startPoint x: 833, startPoint y: 300, endPoint x: 958, endPoint y: 301, distance: 125.1
click at [958, 301] on div at bounding box center [911, 264] width 299 height 440
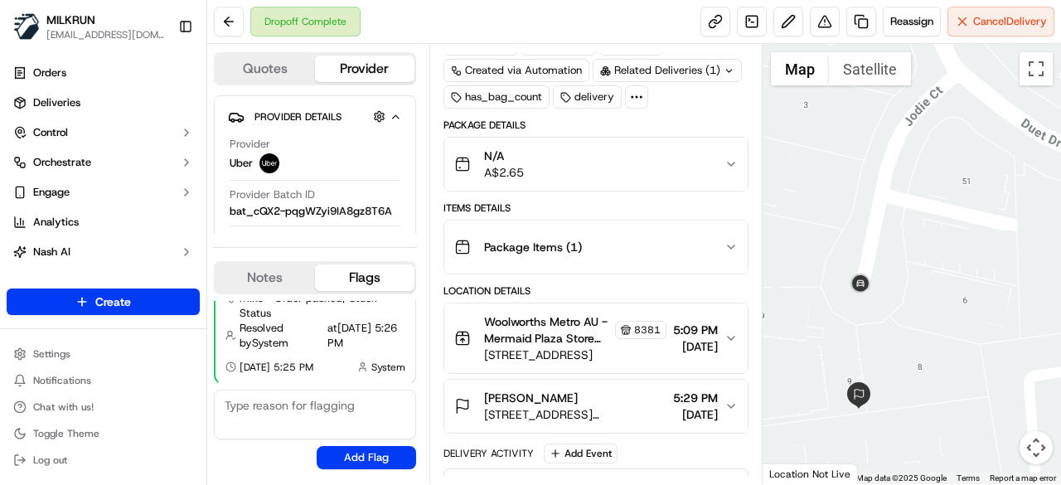
drag, startPoint x: 907, startPoint y: 371, endPoint x: 920, endPoint y: 355, distance: 20.6
click at [920, 355] on div at bounding box center [911, 264] width 299 height 440
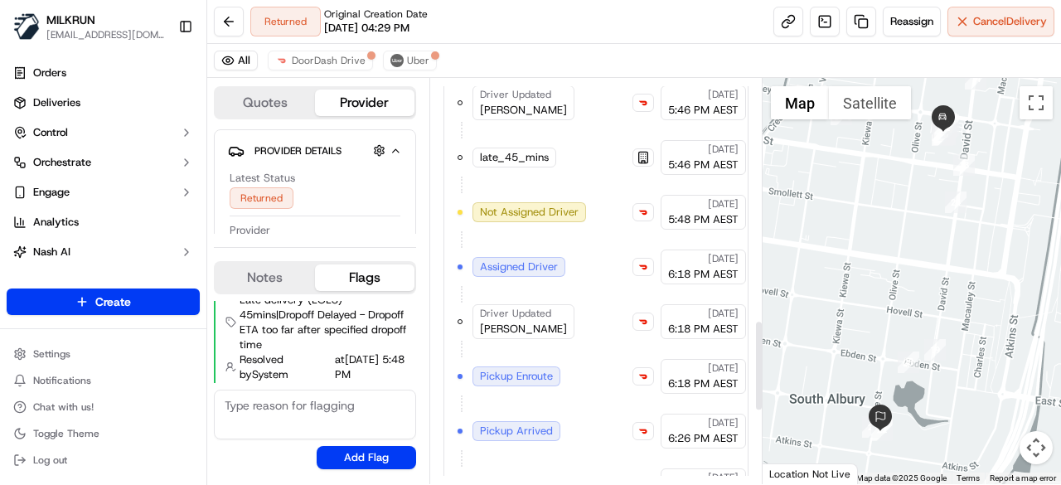
scroll to position [1411, 0]
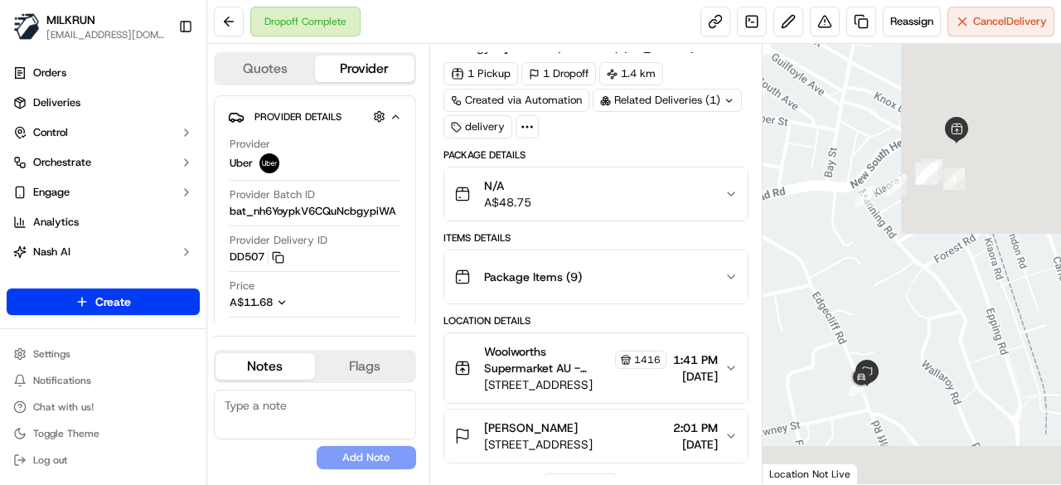
scroll to position [166, 0]
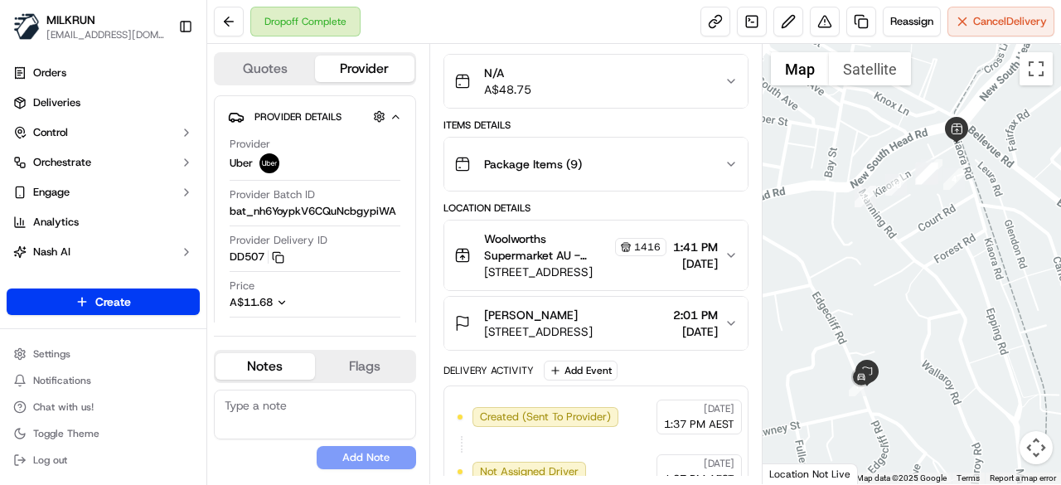
click at [723, 259] on div "Woolworths Supermarket AU - Double Bay Store Manager [STREET_ADDRESS] 1:41 PM […" at bounding box center [589, 255] width 270 height 50
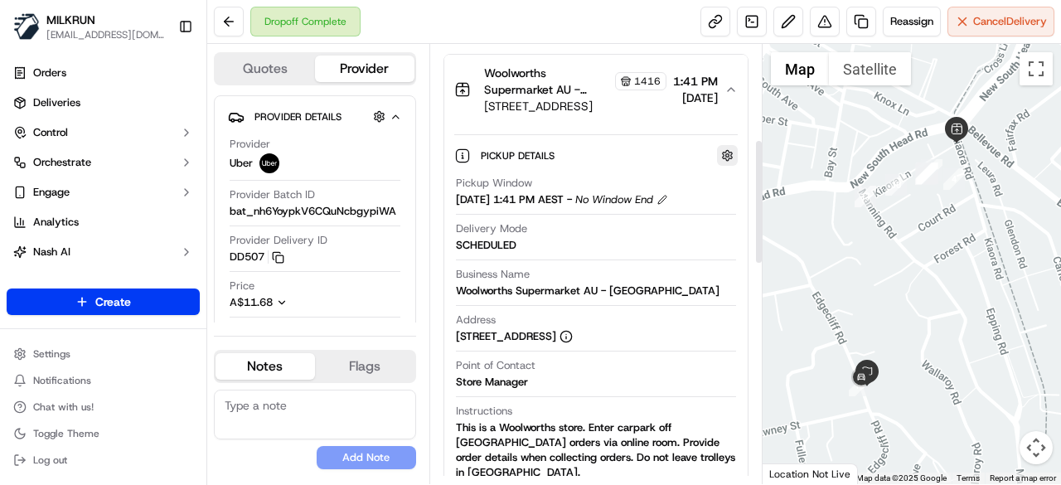
scroll to position [414, 0]
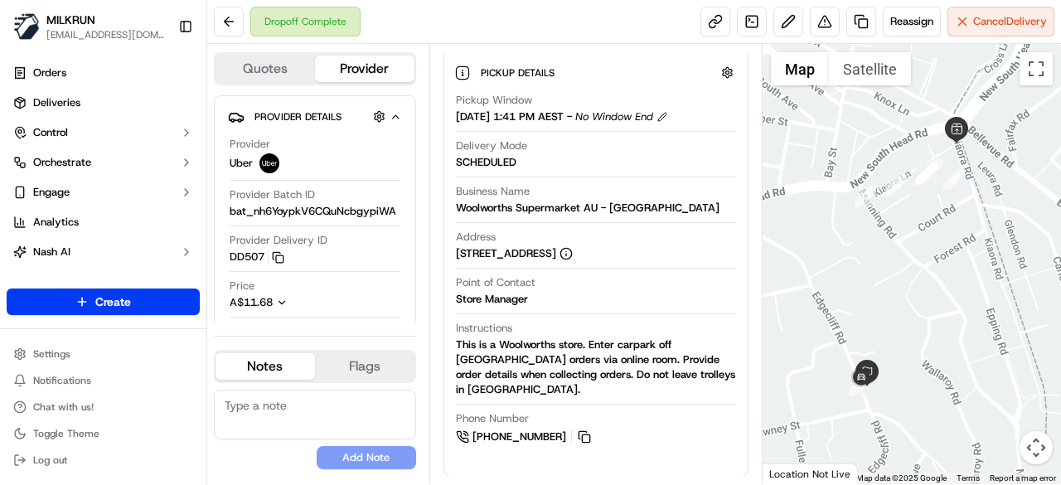
drag, startPoint x: 607, startPoint y: 248, endPoint x: 633, endPoint y: 250, distance: 25.8
click at [573, 250] on div "[STREET_ADDRESS]" at bounding box center [514, 253] width 117 height 15
copy div "2028"
drag, startPoint x: 703, startPoint y: 200, endPoint x: 611, endPoint y: 208, distance: 92.4
click at [611, 208] on div "Business Name Woolworths Supermarket AU - [GEOGRAPHIC_DATA]" at bounding box center [596, 199] width 280 height 31
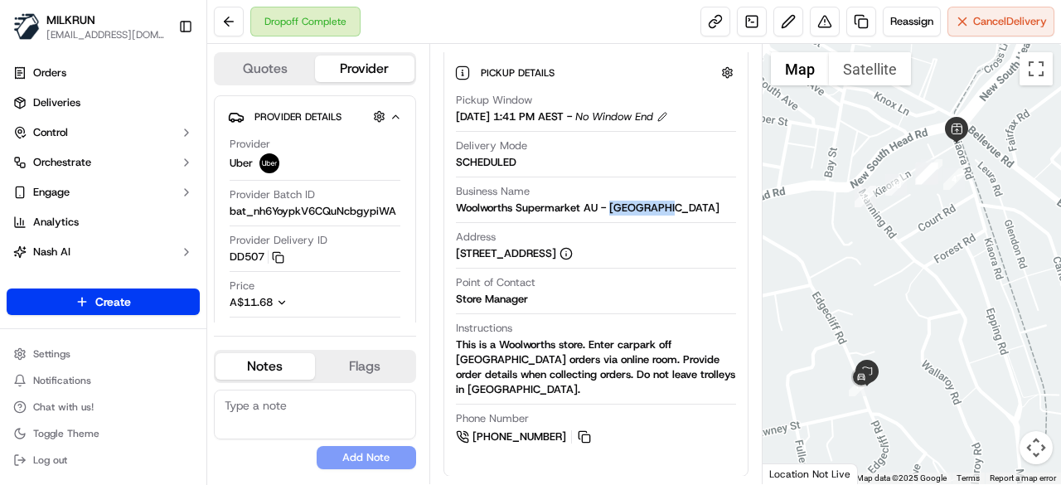
copy div "Double Bay"
click at [235, 21] on button at bounding box center [229, 22] width 30 height 30
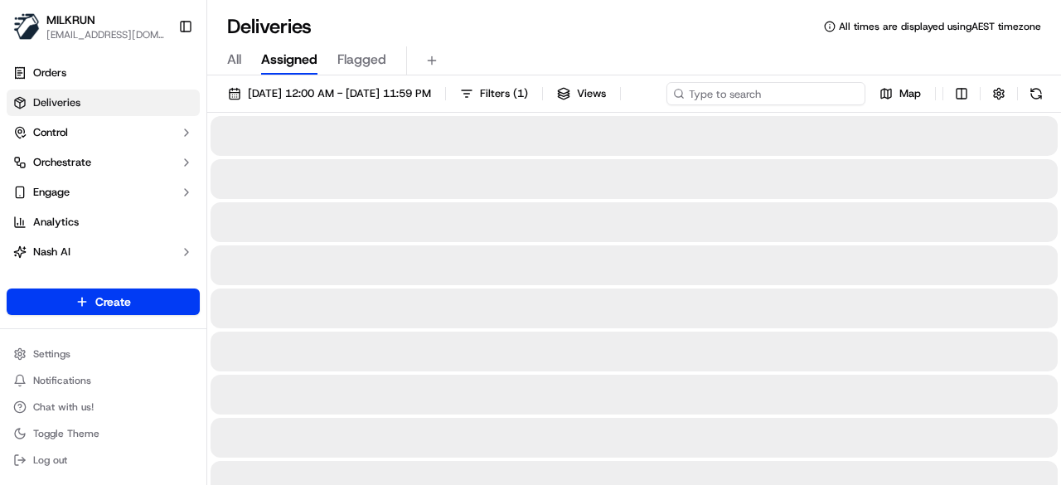
click at [762, 85] on div "20/09/2025 12:00 AM - 20/09/2025 11:59 PM Filters ( 1 ) Views Map" at bounding box center [634, 97] width 854 height 31
paste input "Victoria core"
click at [666, 105] on input "Victoria core" at bounding box center [765, 93] width 199 height 23
type input "Victoria core"
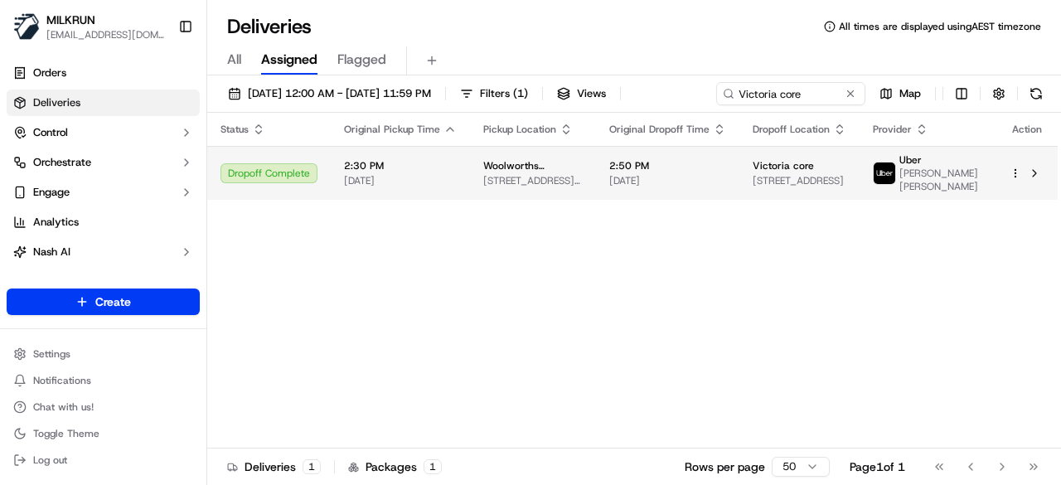
click at [859, 198] on td "Victoria core 94 Medley Ave, Liverpool, NSW 2170, AU" at bounding box center [799, 173] width 120 height 54
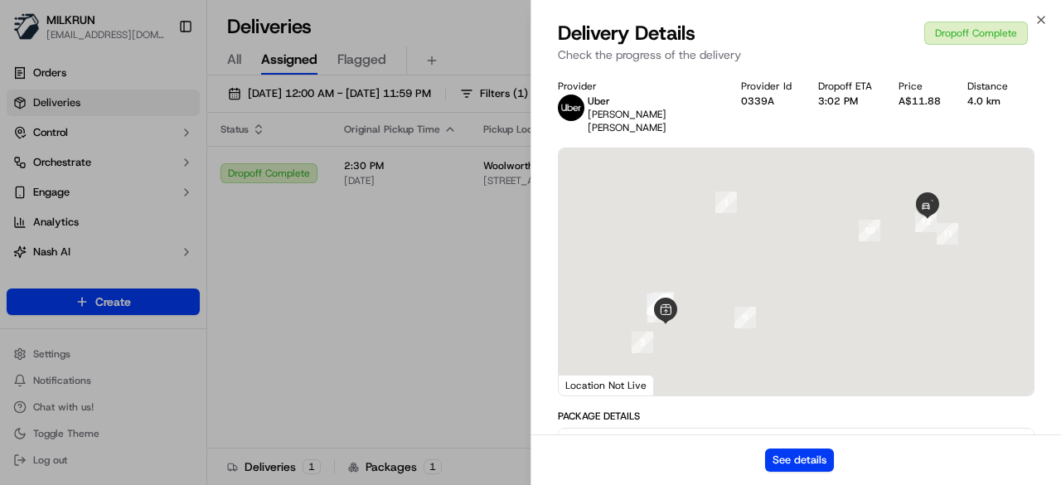
click at [810, 472] on div "See details" at bounding box center [796, 459] width 530 height 51
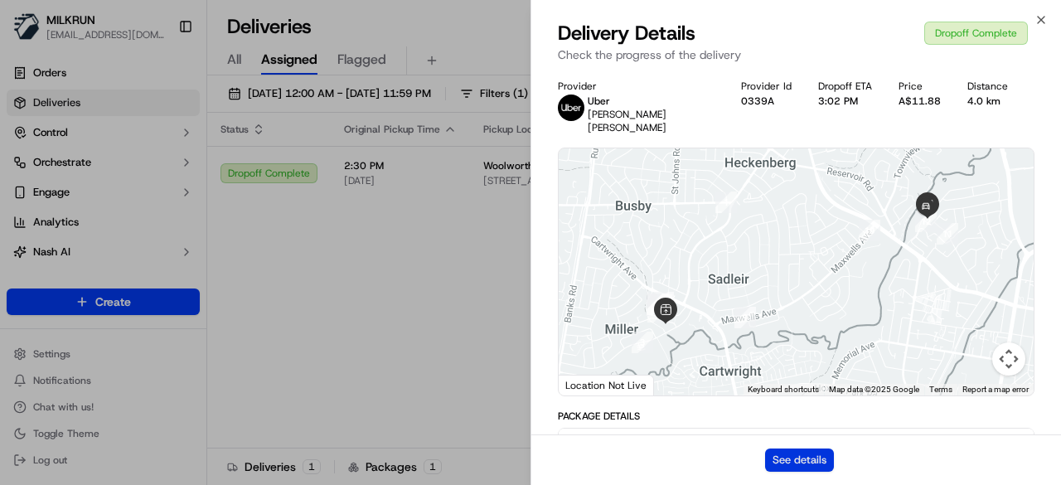
click at [820, 454] on button "See details" at bounding box center [799, 459] width 69 height 23
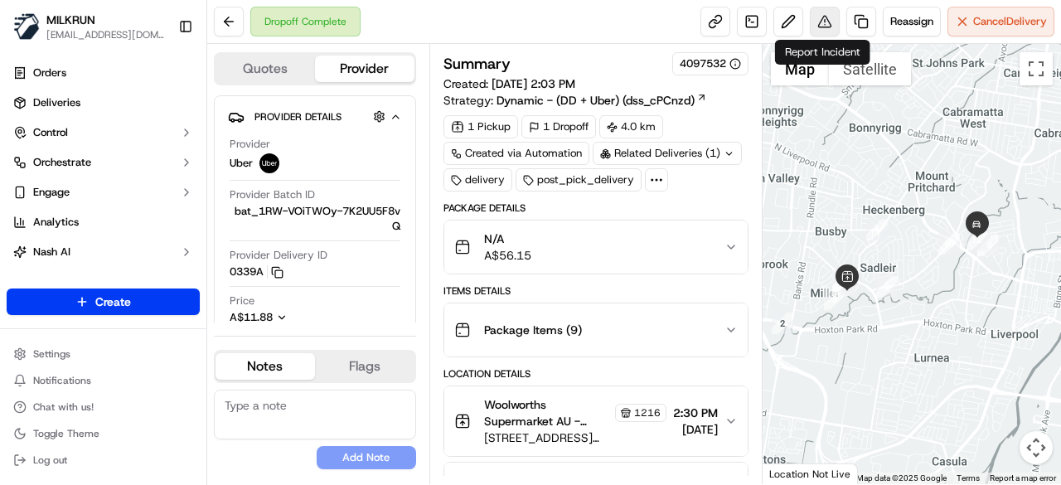
click at [826, 21] on button at bounding box center [825, 22] width 30 height 30
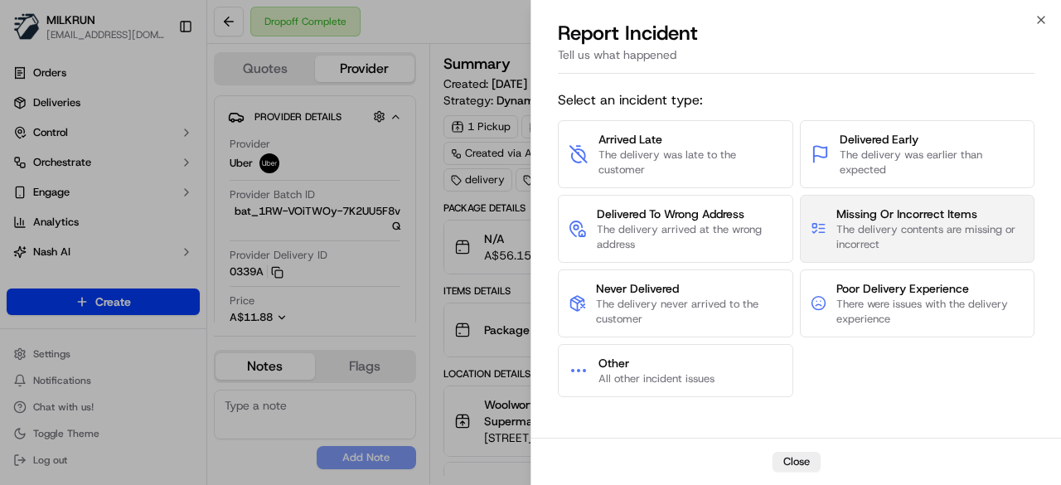
click at [876, 225] on span "The delivery contents are missing or incorrect" at bounding box center [929, 237] width 187 height 30
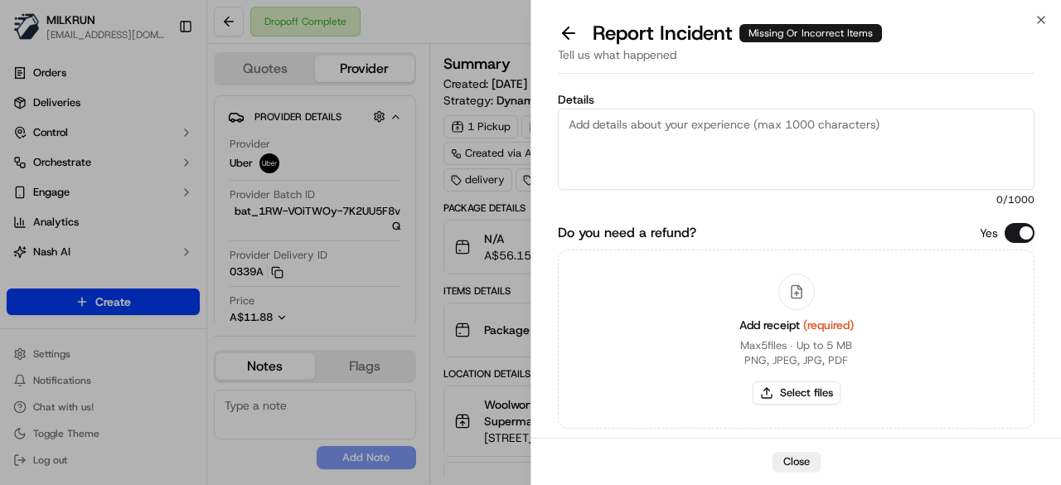
click at [731, 143] on textarea "Details" at bounding box center [796, 149] width 476 height 81
type textarea "Driver delivered the incorrect order."
click at [802, 389] on button "Select files" at bounding box center [796, 392] width 88 height 23
type input "C:\fakepath\image_b875ee89-3fee-48ff-9717-64be6f94dd50.png"
click at [792, 396] on button "Select files" at bounding box center [796, 392] width 88 height 23
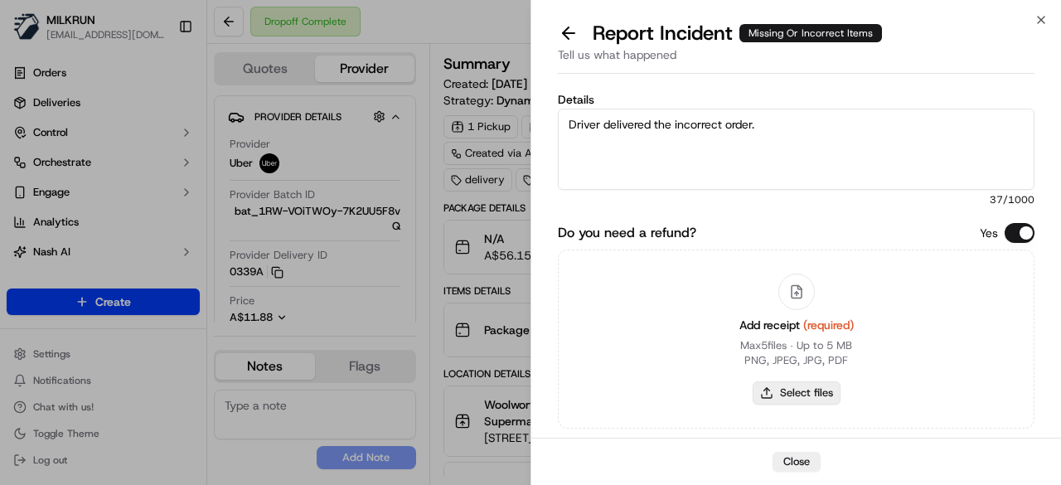
type input "C:\fakepath\image_b875ee89-3fee-48ff-9717-64be6f94dd50.png"
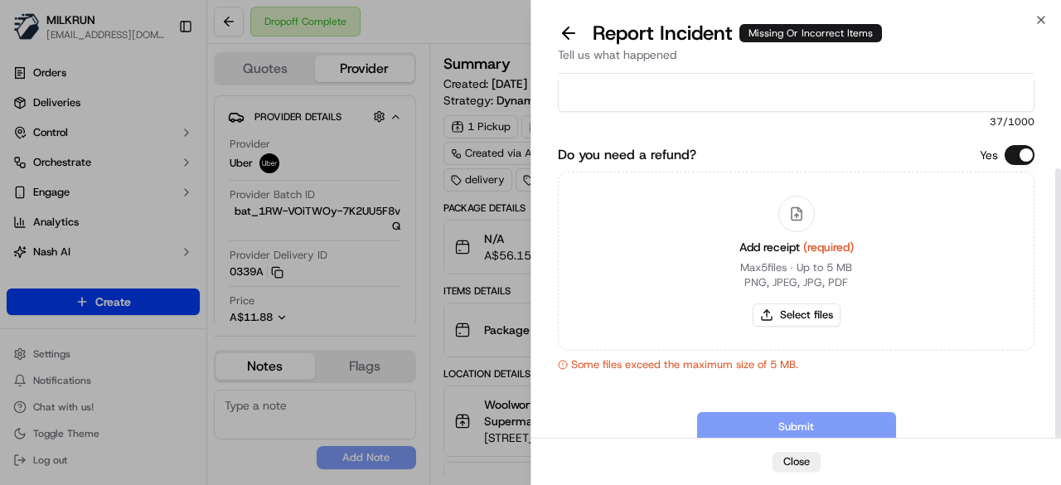
scroll to position [116, 0]
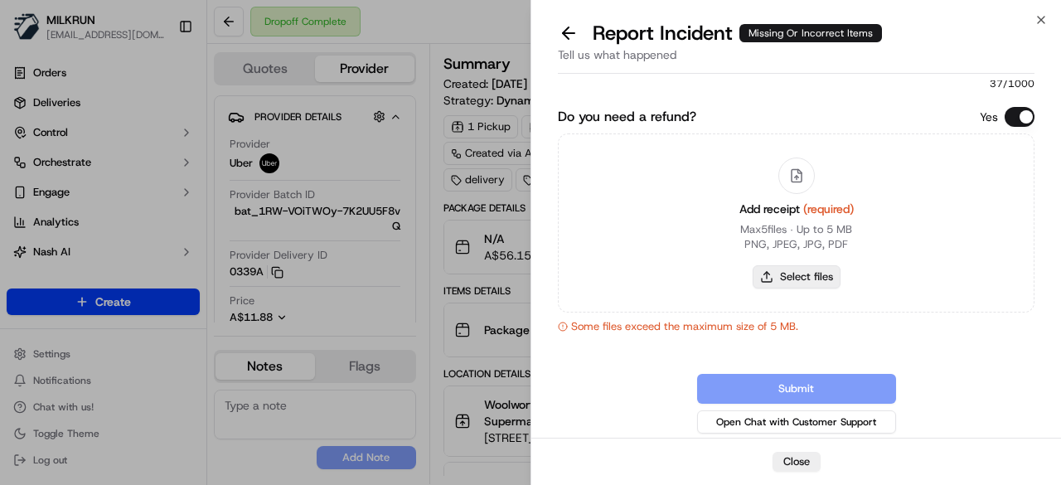
click at [810, 275] on button "Select files" at bounding box center [796, 276] width 88 height 23
type input "C:\fakepath\Screenshot 2025-09-20 203749.png"
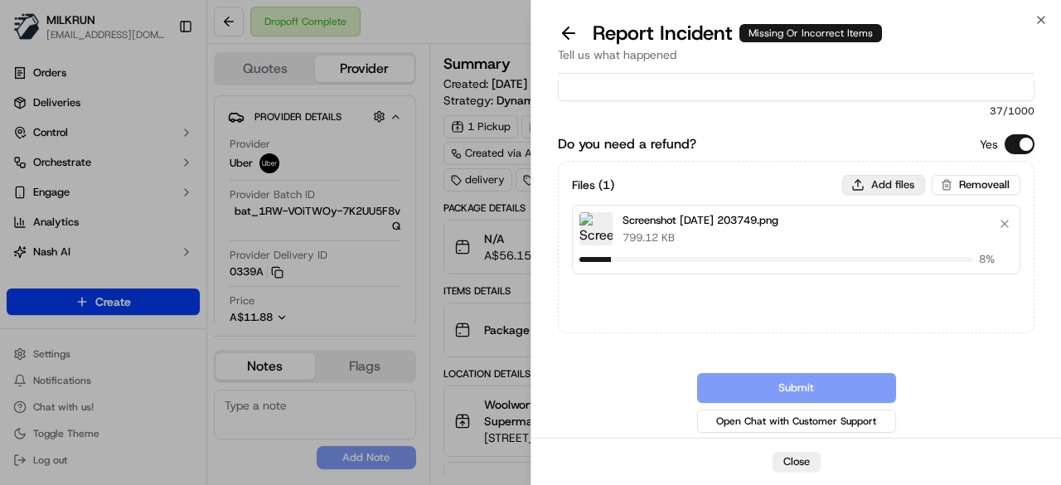
click at [877, 186] on button "Add files" at bounding box center [883, 185] width 83 height 20
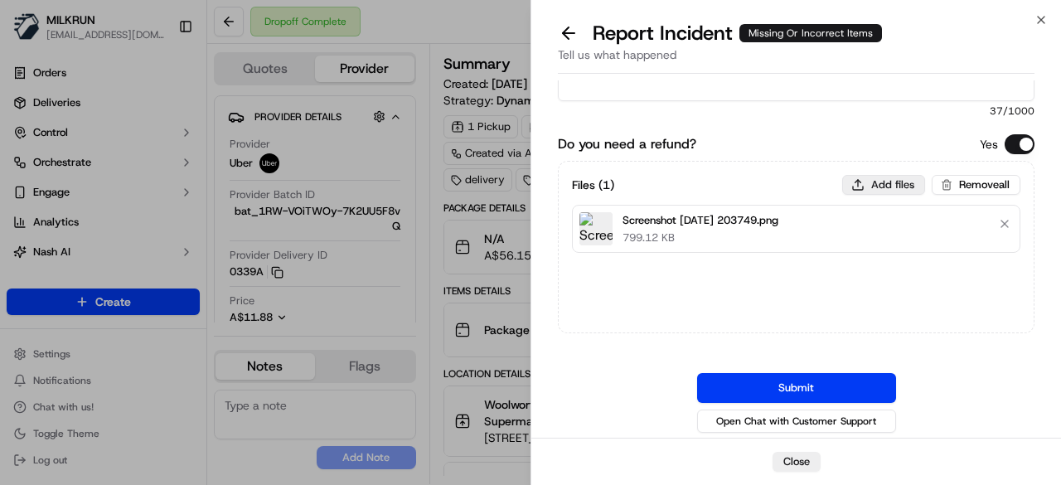
type input "C:\fakepath\65.png"
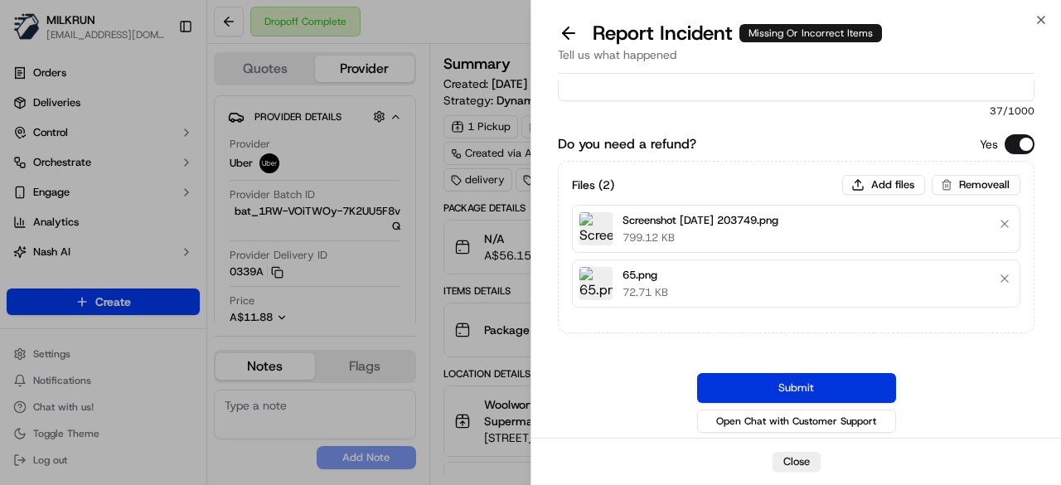
click at [764, 384] on button "Submit" at bounding box center [796, 388] width 199 height 30
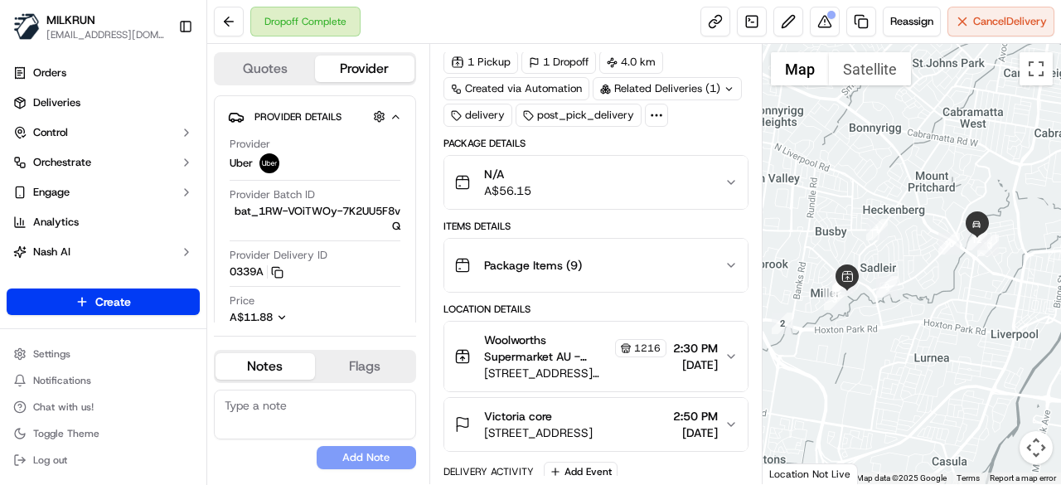
scroll to position [166, 0]
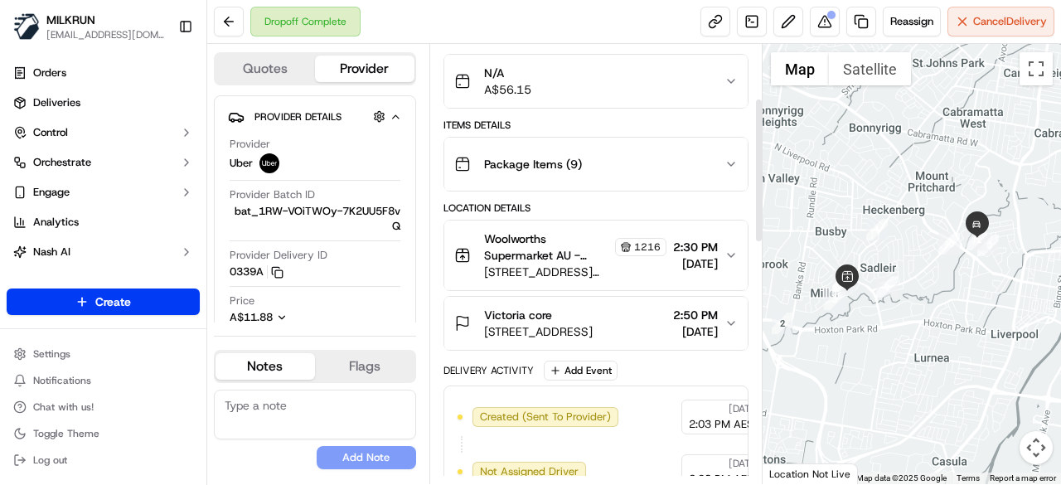
click at [706, 255] on span "[DATE]" at bounding box center [695, 263] width 45 height 17
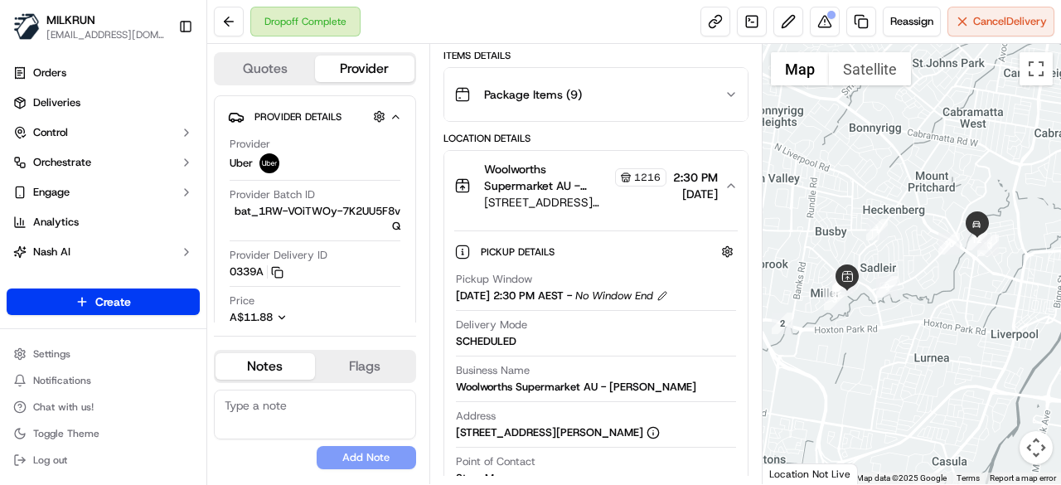
scroll to position [331, 0]
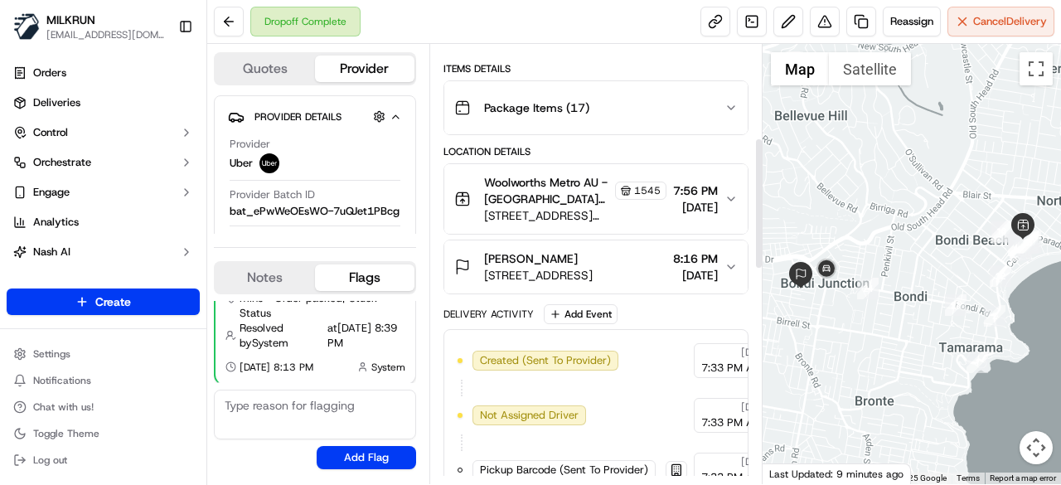
scroll to position [414, 0]
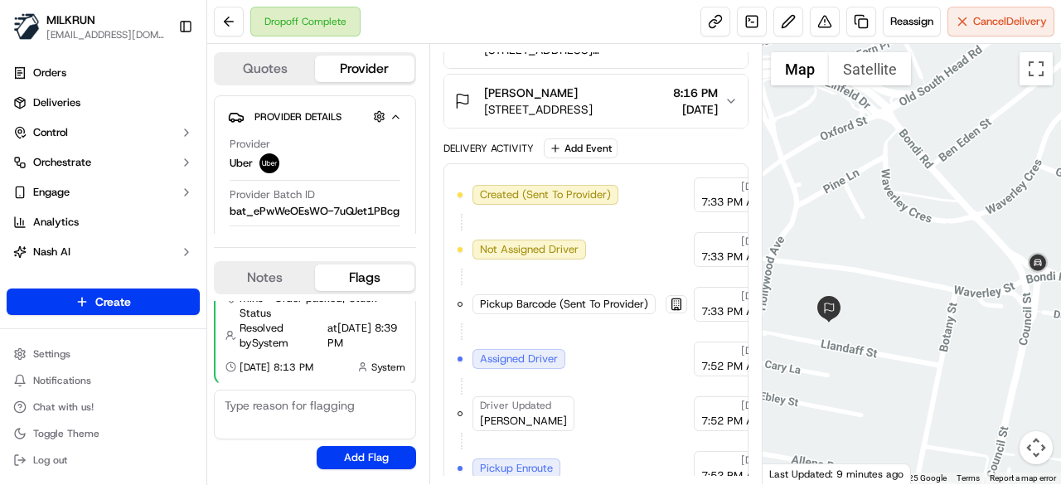
drag, startPoint x: 878, startPoint y: 297, endPoint x: 966, endPoint y: 295, distance: 87.9
click at [966, 295] on div at bounding box center [911, 264] width 299 height 440
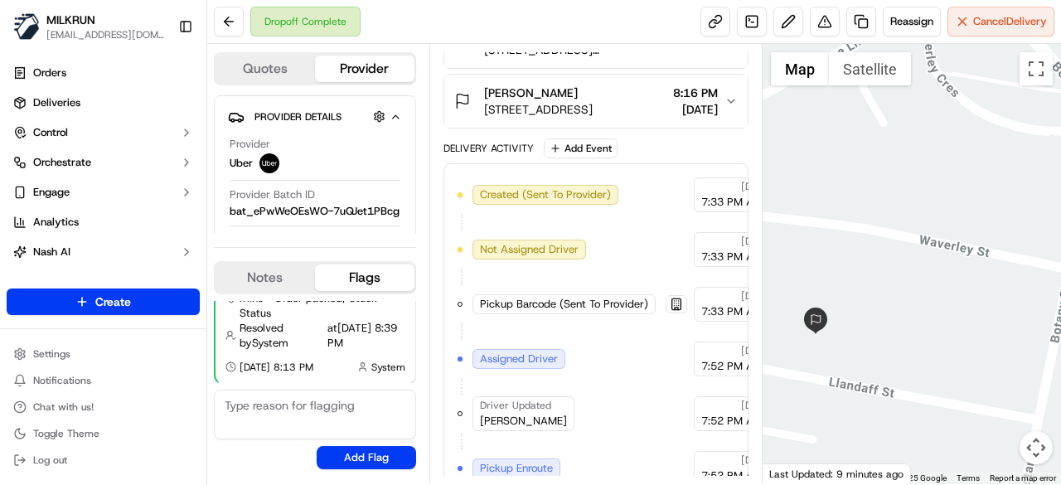
drag, startPoint x: 858, startPoint y: 319, endPoint x: 880, endPoint y: 267, distance: 56.5
click at [970, 315] on div at bounding box center [911, 264] width 299 height 440
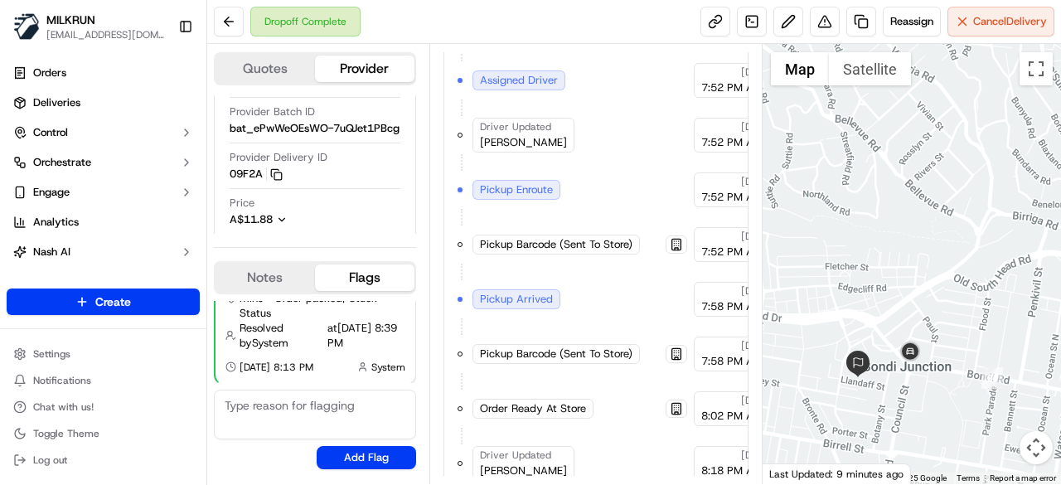
scroll to position [1024, 0]
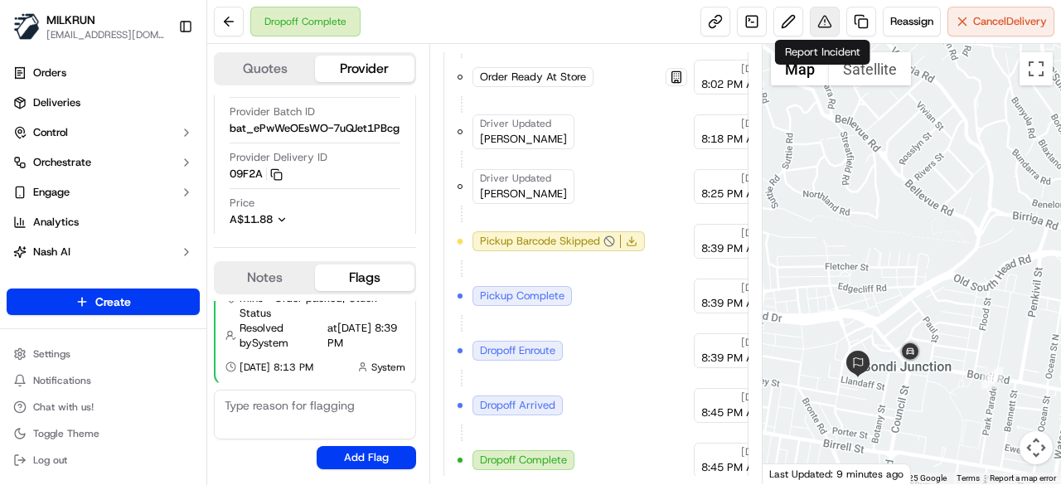
click at [815, 17] on button at bounding box center [825, 22] width 30 height 30
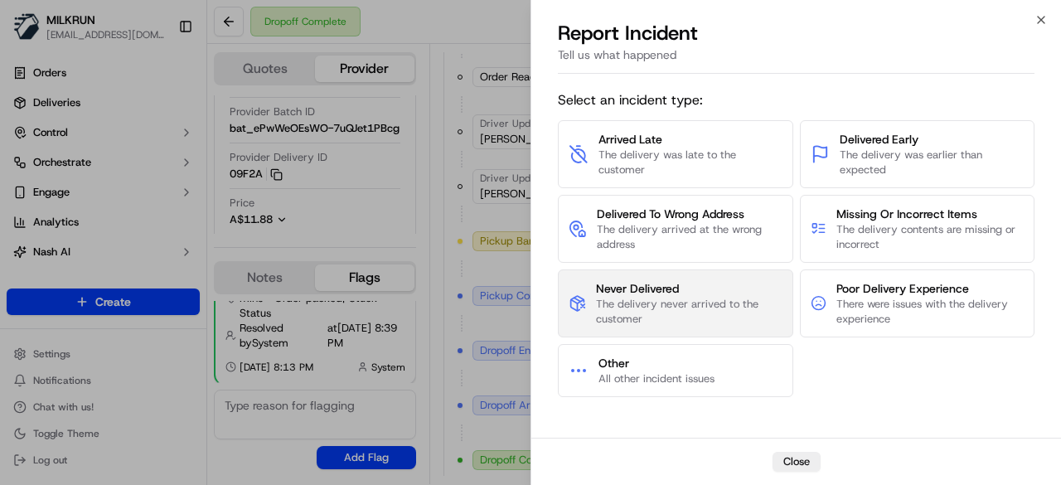
click at [688, 289] on span "Never Delivered" at bounding box center [689, 288] width 186 height 17
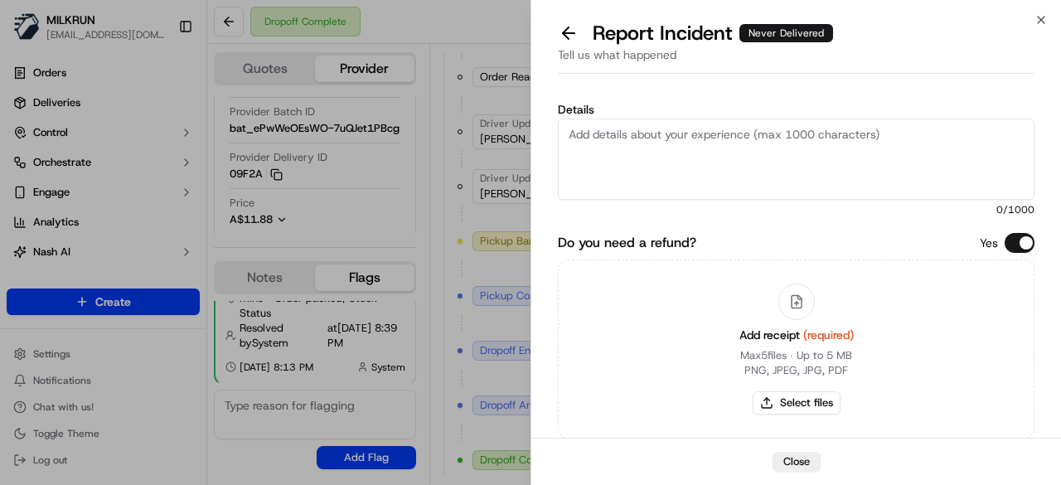
click at [649, 167] on textarea "Details" at bounding box center [796, 158] width 476 height 81
type textarea "Customer did not receive the order."
click at [800, 405] on button "Select files" at bounding box center [796, 402] width 88 height 23
type input "C:\fakepath\66a.png"
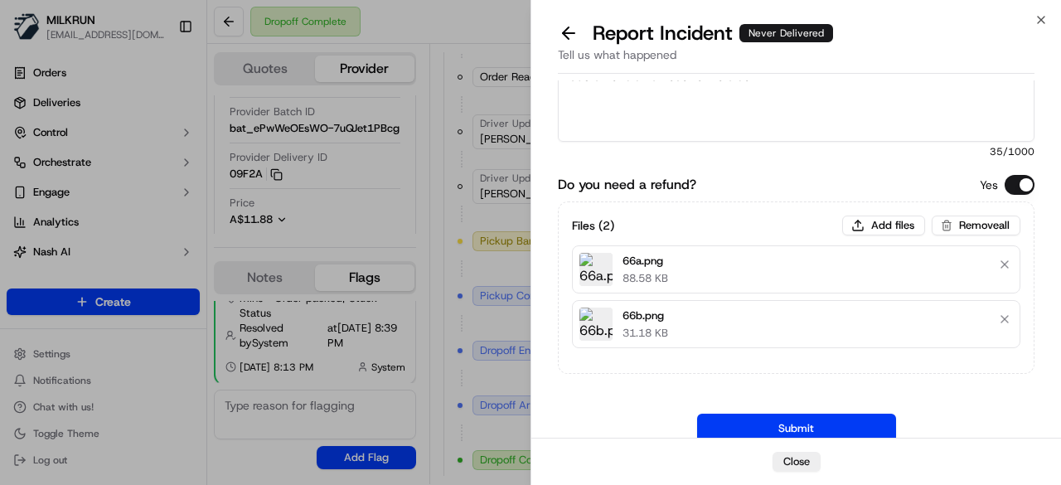
scroll to position [99, 0]
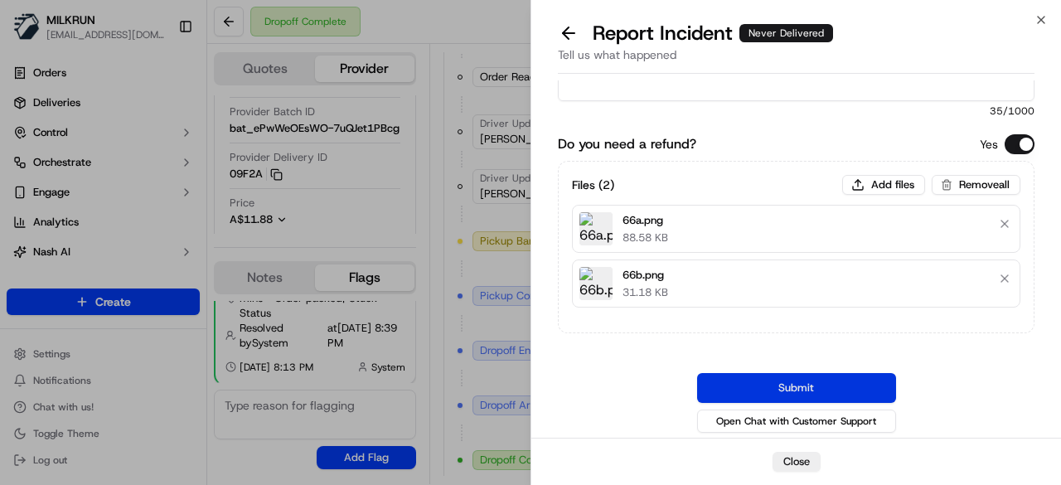
click at [807, 377] on button "Submit" at bounding box center [796, 388] width 199 height 30
